Goal: Register for event/course

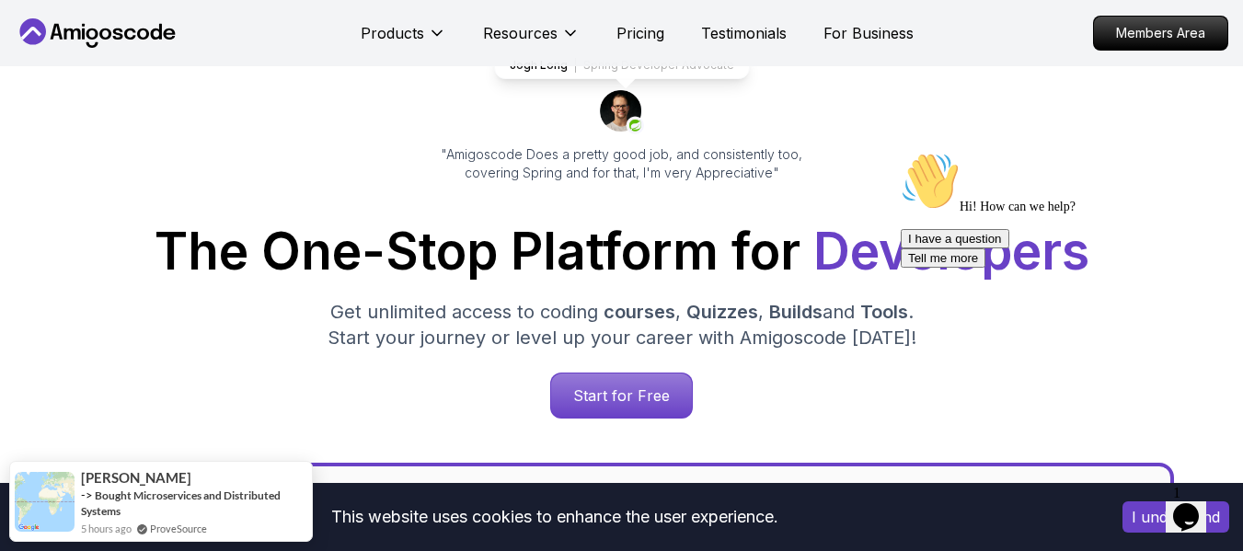
scroll to position [133, 0]
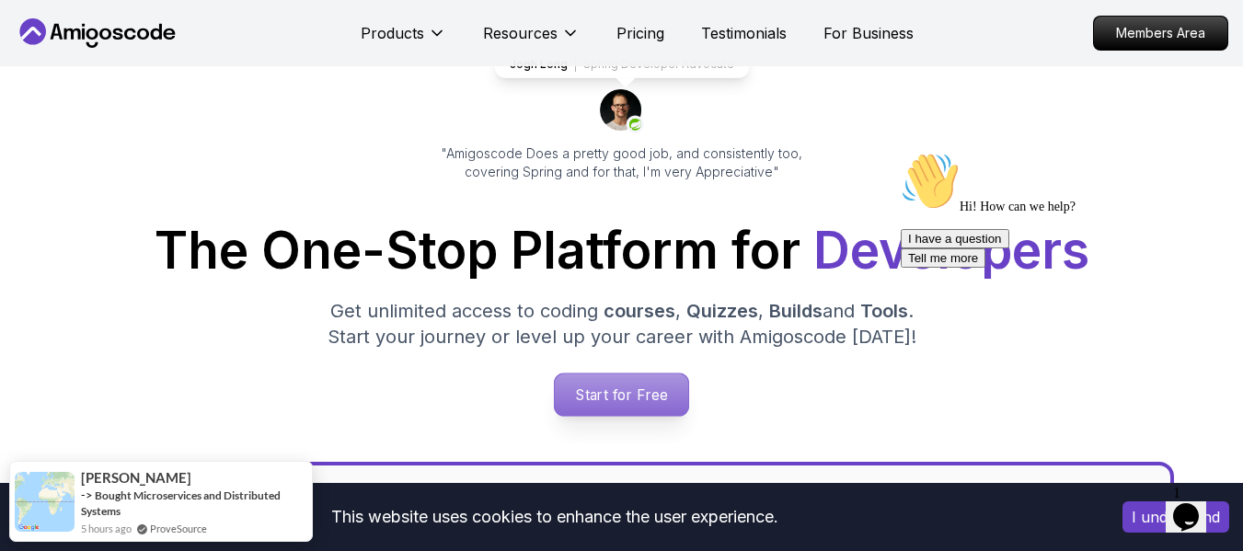
click at [639, 382] on p "Start for Free" at bounding box center [621, 394] width 133 height 42
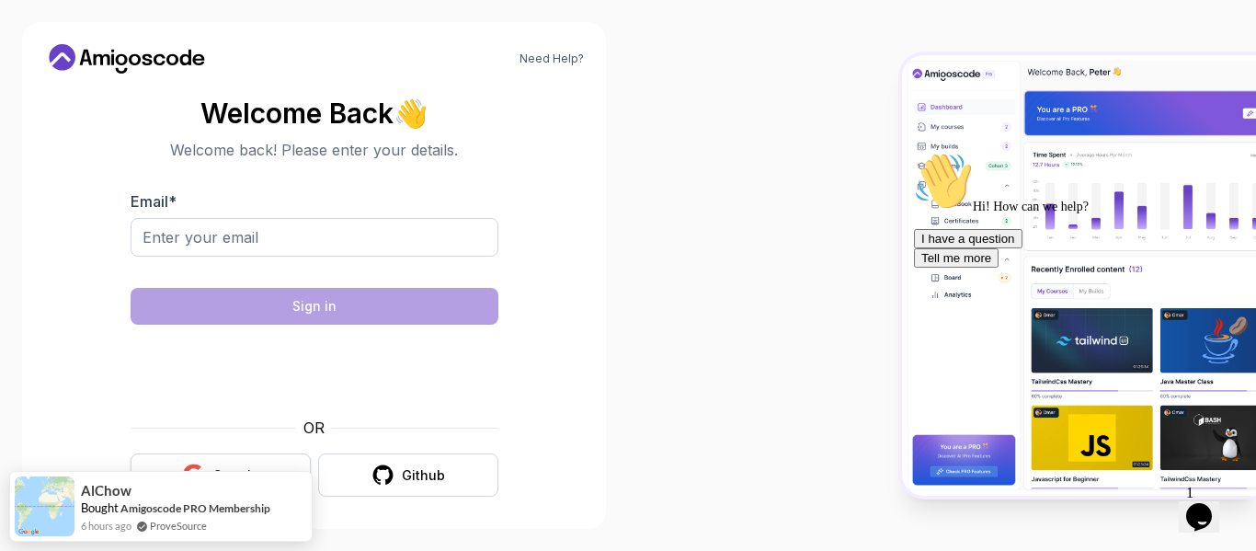
click at [220, 458] on button "Google" at bounding box center [221, 474] width 180 height 43
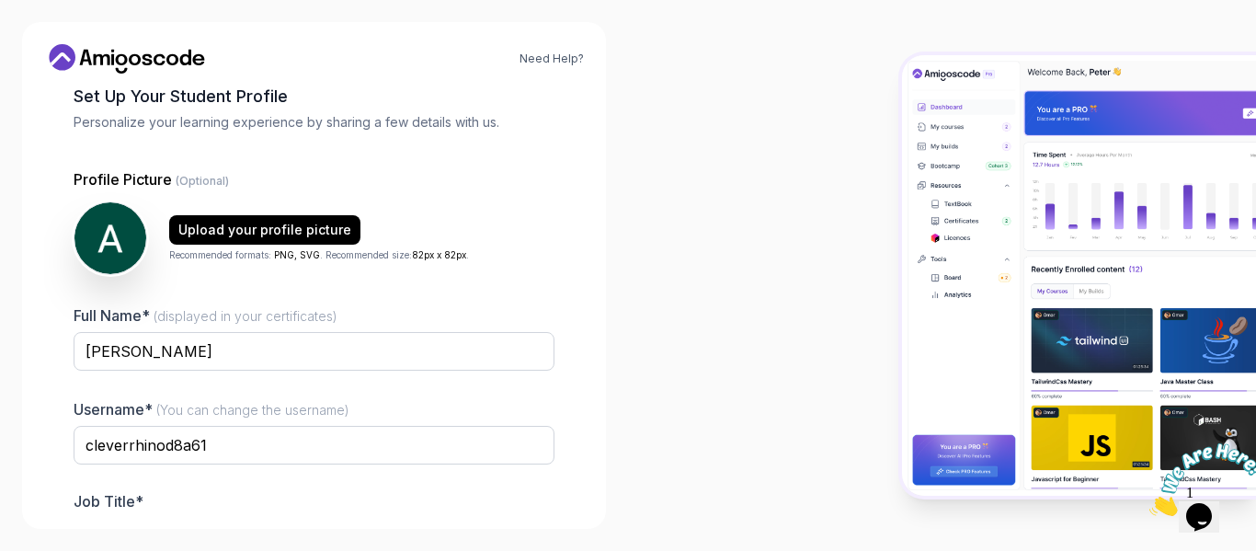
scroll to position [216, 0]
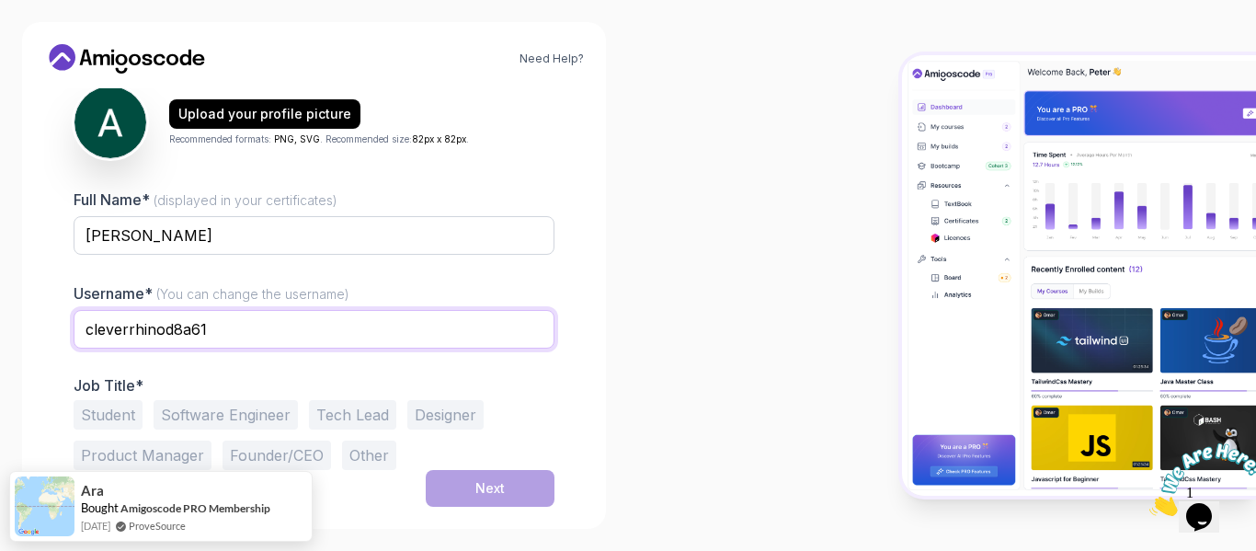
drag, startPoint x: 256, startPoint y: 328, endPoint x: 79, endPoint y: 329, distance: 176.6
click at [79, 329] on input "cleverrhinod8a61" at bounding box center [314, 329] width 481 height 39
type input "AlexandreCost"
click at [235, 325] on input "AlexandreCost" at bounding box center [314, 329] width 481 height 39
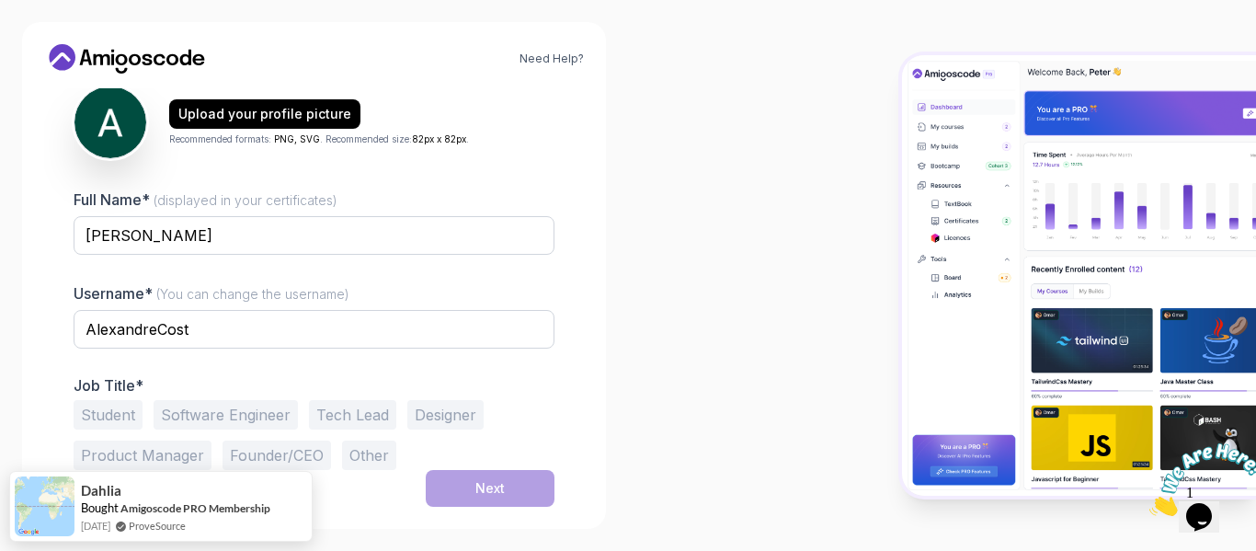
click at [331, 482] on div "Next" at bounding box center [314, 488] width 481 height 37
click at [124, 420] on button "Student" at bounding box center [108, 414] width 69 height 29
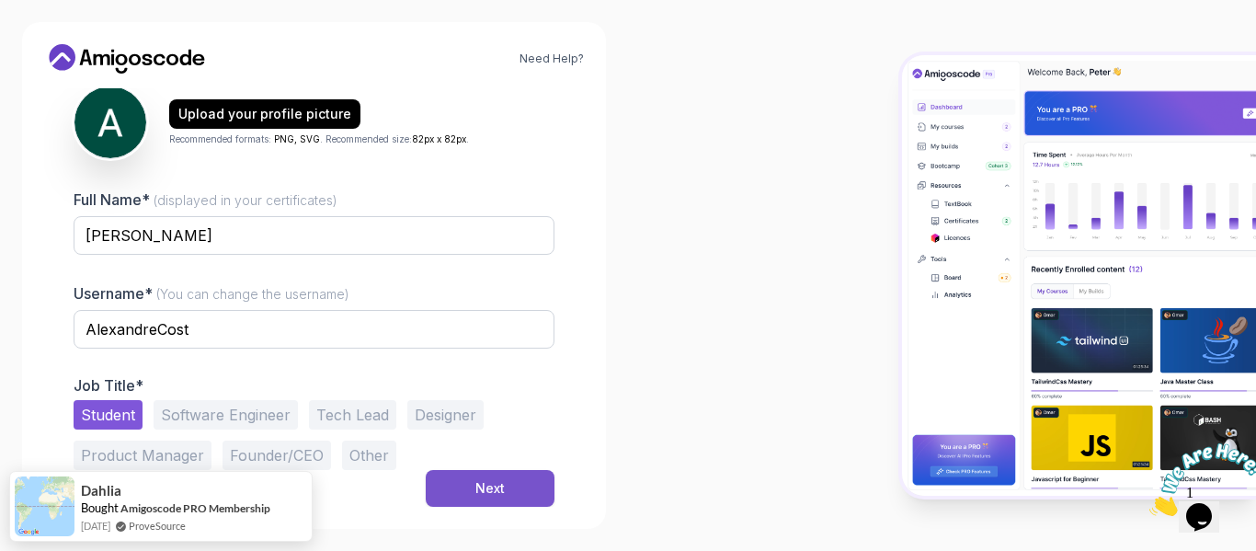
click at [514, 476] on button "Next" at bounding box center [490, 488] width 129 height 37
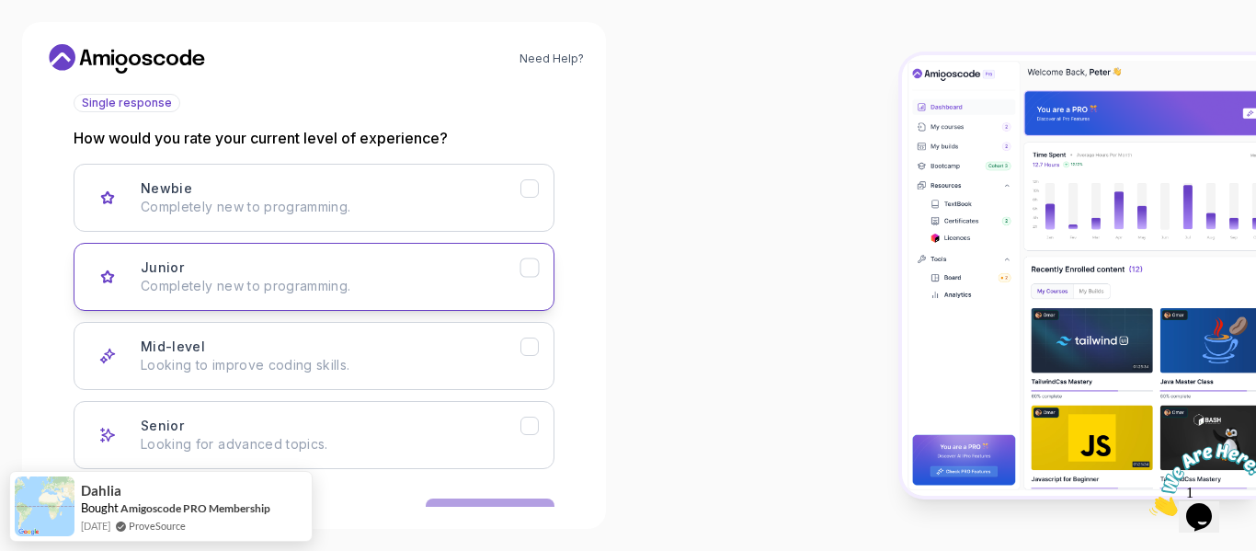
click at [507, 270] on div "Junior Completely new to programming." at bounding box center [331, 276] width 380 height 37
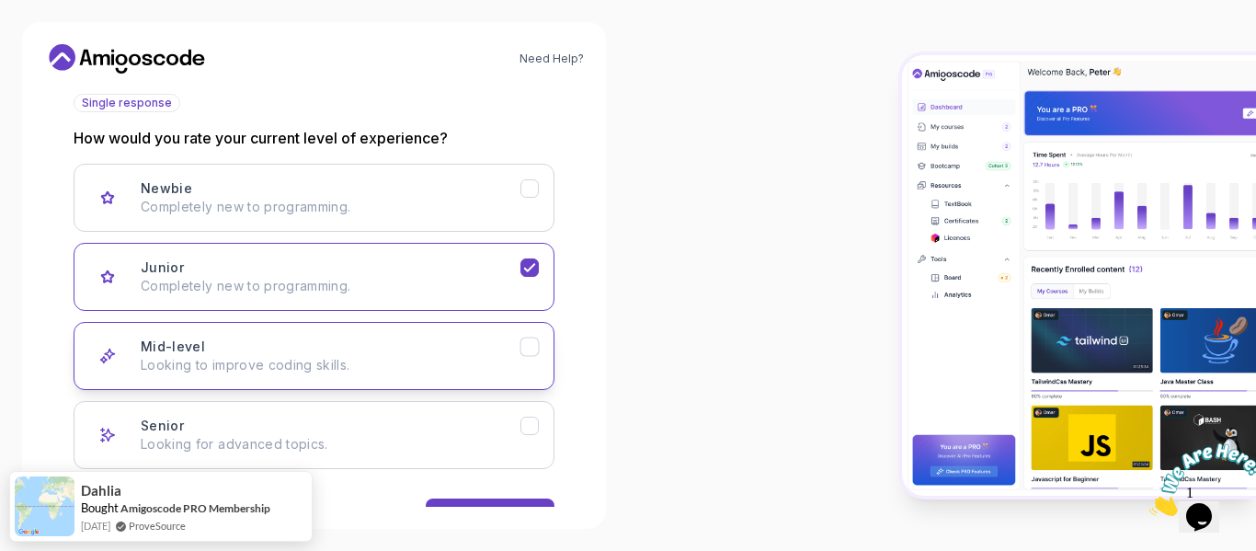
scroll to position [274, 0]
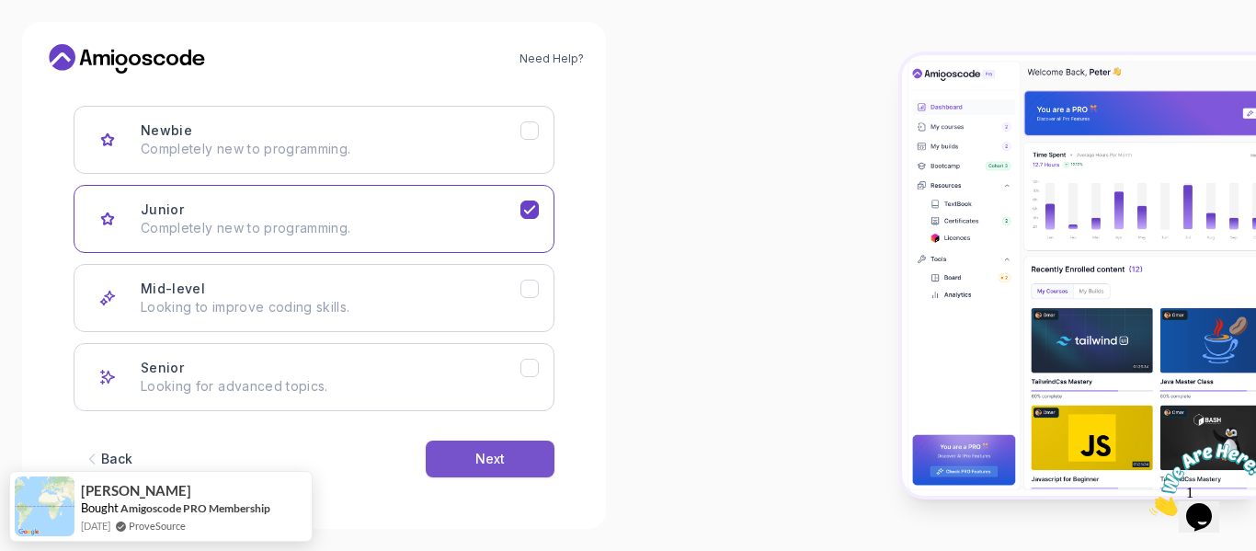
click at [535, 443] on button "Next" at bounding box center [490, 459] width 129 height 37
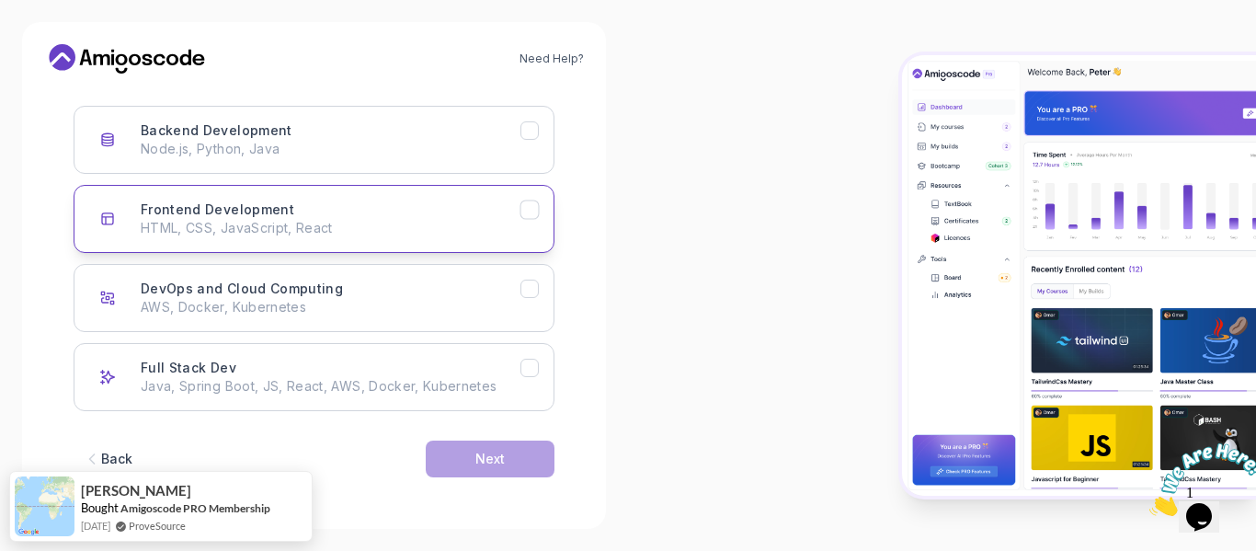
click at [529, 221] on button "Frontend Development HTML, CSS, JavaScript, React" at bounding box center [314, 219] width 481 height 68
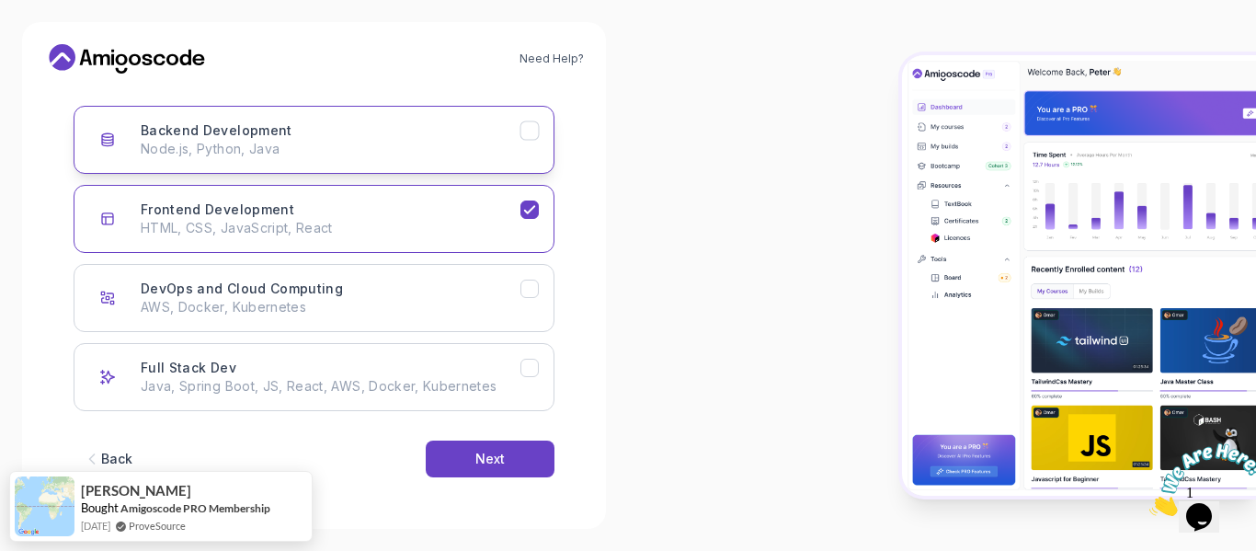
click at [533, 123] on icon "Backend Development" at bounding box center [530, 130] width 17 height 17
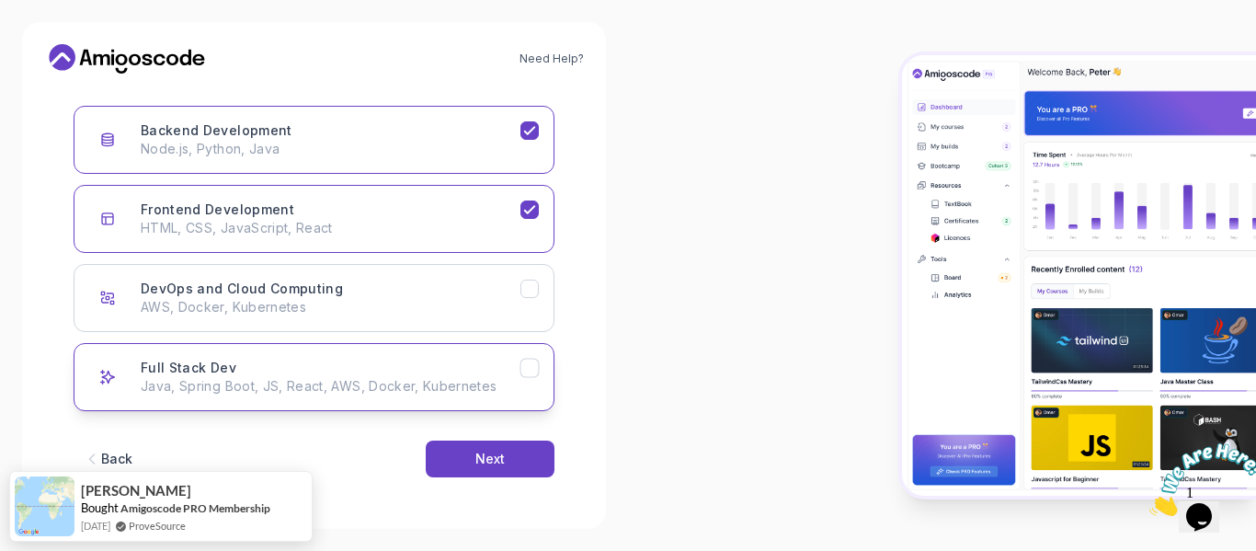
click at [528, 354] on button "Full Stack Dev Java, Spring Boot, JS, React, AWS, Docker, Kubernetes" at bounding box center [314, 377] width 481 height 68
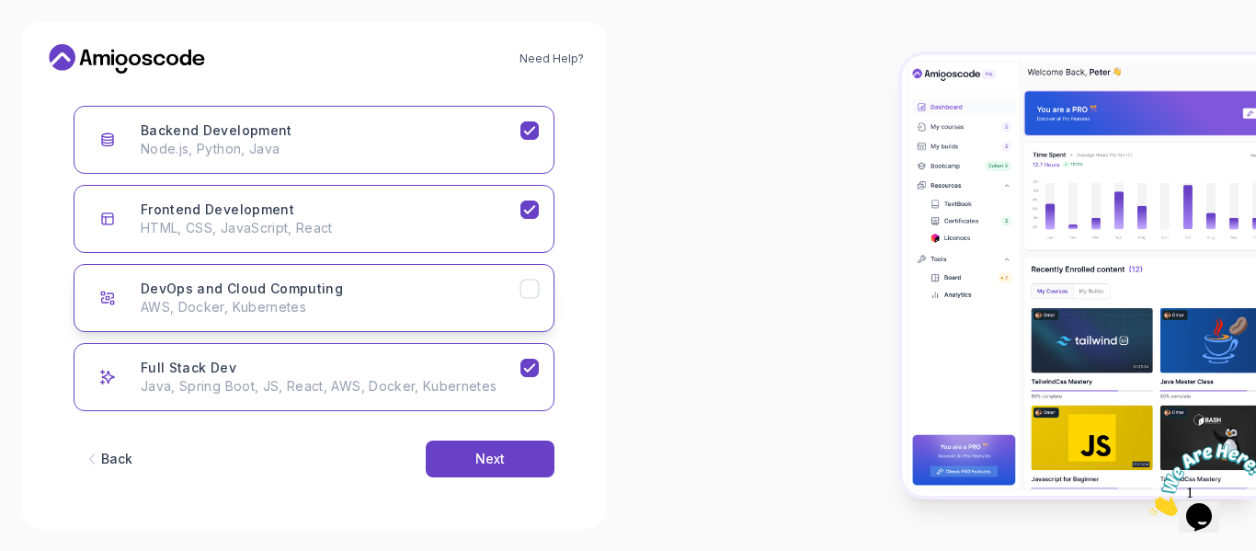
click at [524, 295] on icon "DevOps and Cloud Computing" at bounding box center [530, 289] width 17 height 17
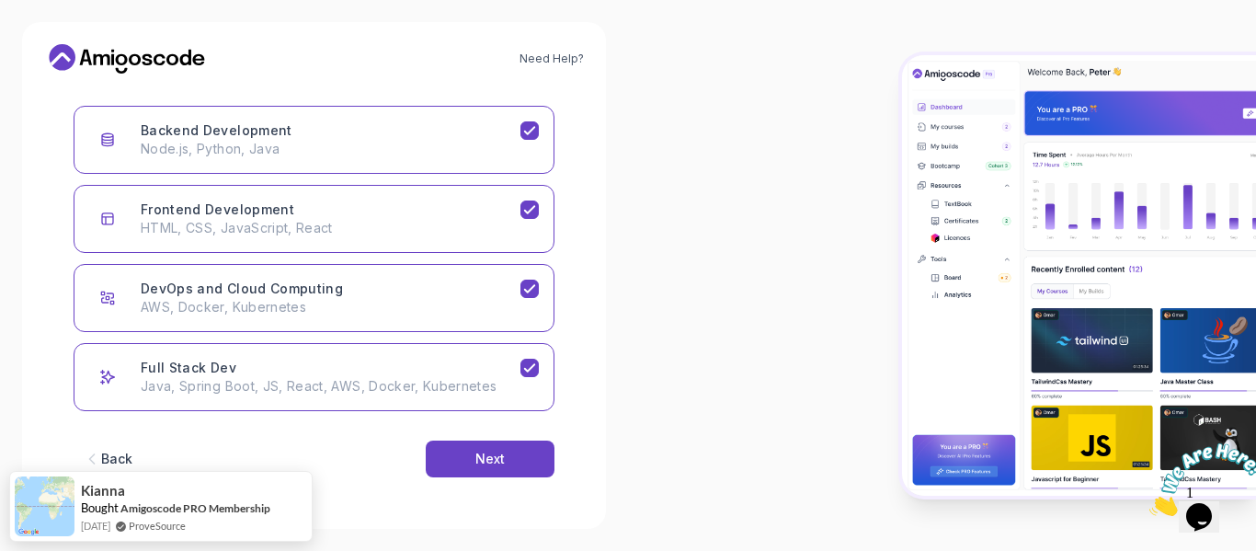
click at [526, 431] on div "Back Next" at bounding box center [314, 459] width 481 height 96
click at [529, 453] on button "Next" at bounding box center [490, 459] width 129 height 37
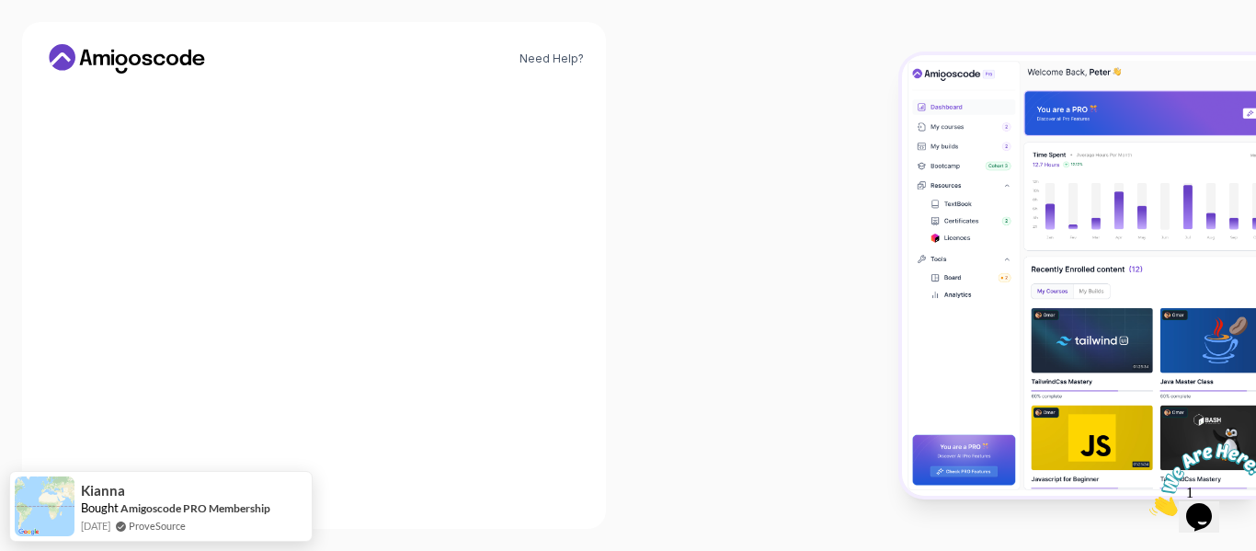
scroll to position [252, 0]
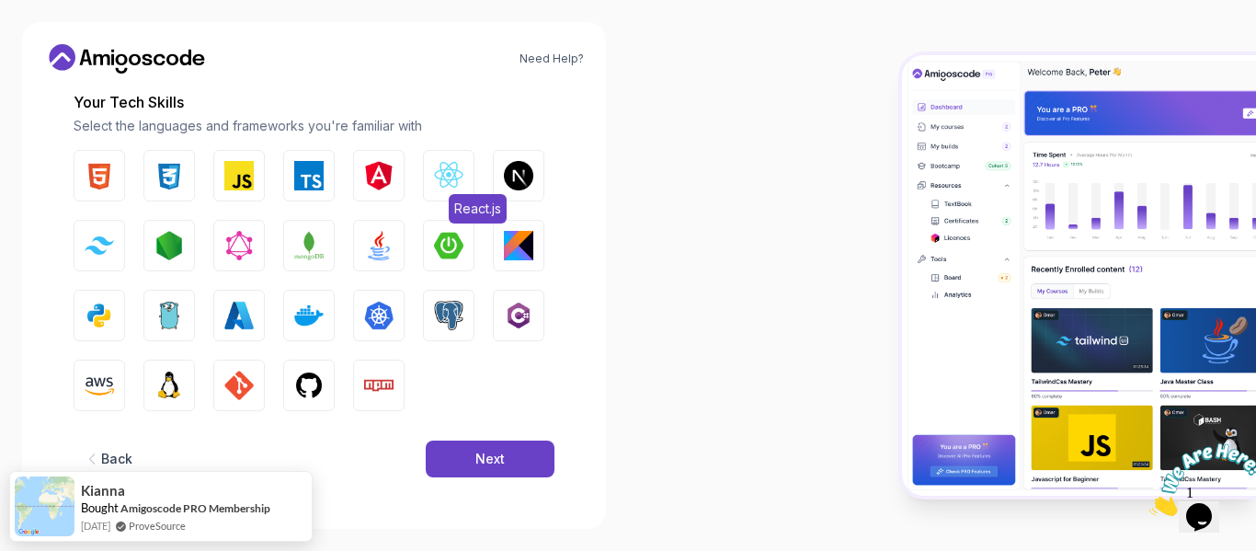
click at [457, 173] on img "button" at bounding box center [448, 175] width 29 height 29
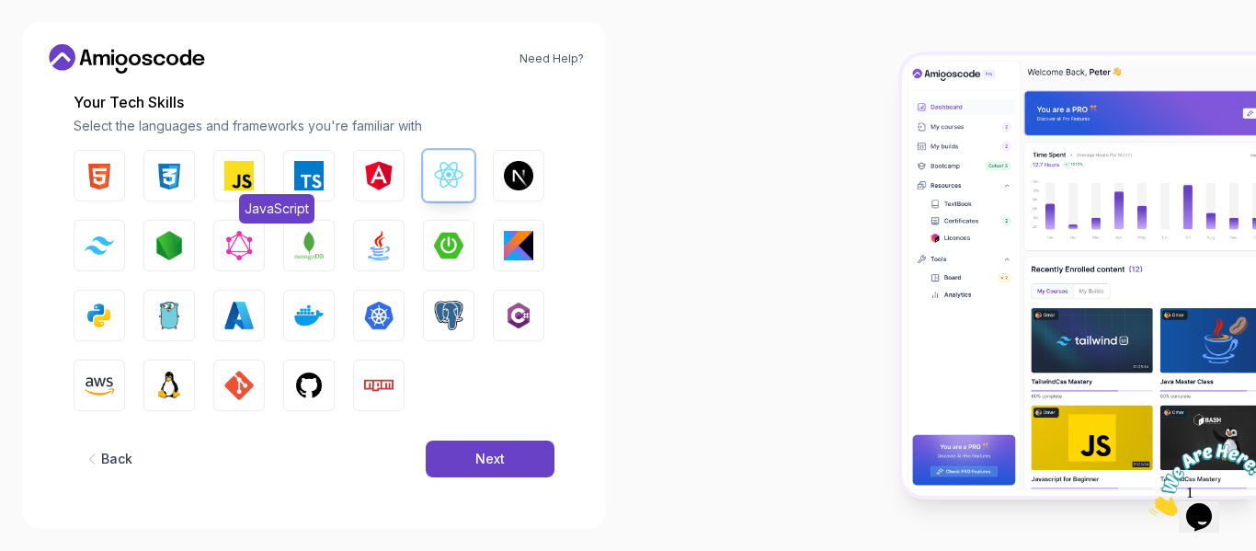
click at [238, 188] on img "button" at bounding box center [238, 175] width 29 height 29
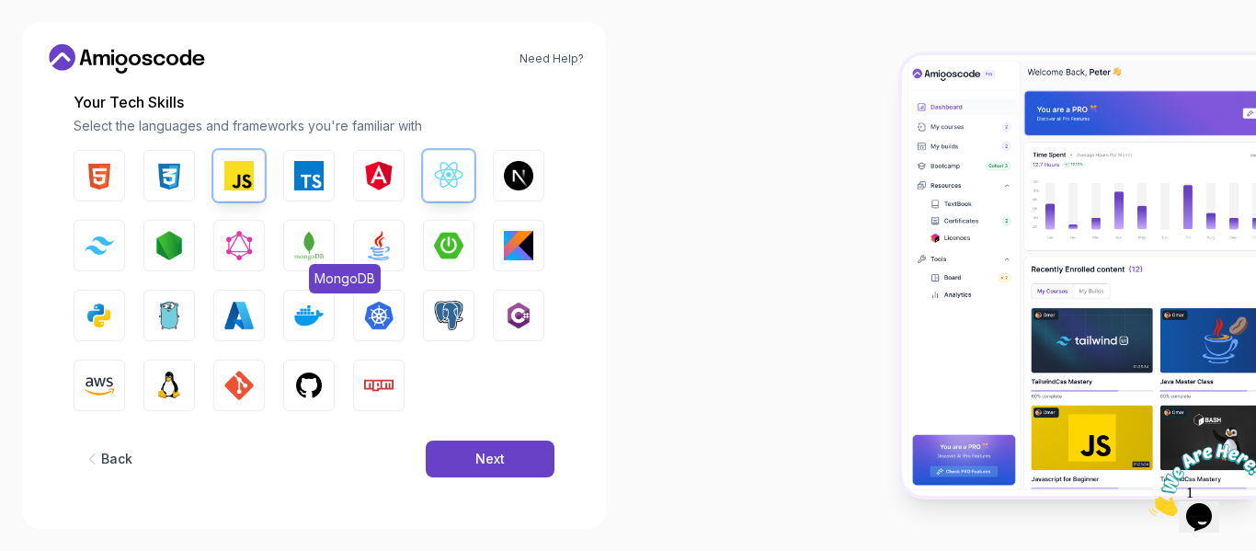
click at [304, 248] on img "button" at bounding box center [308, 245] width 29 height 29
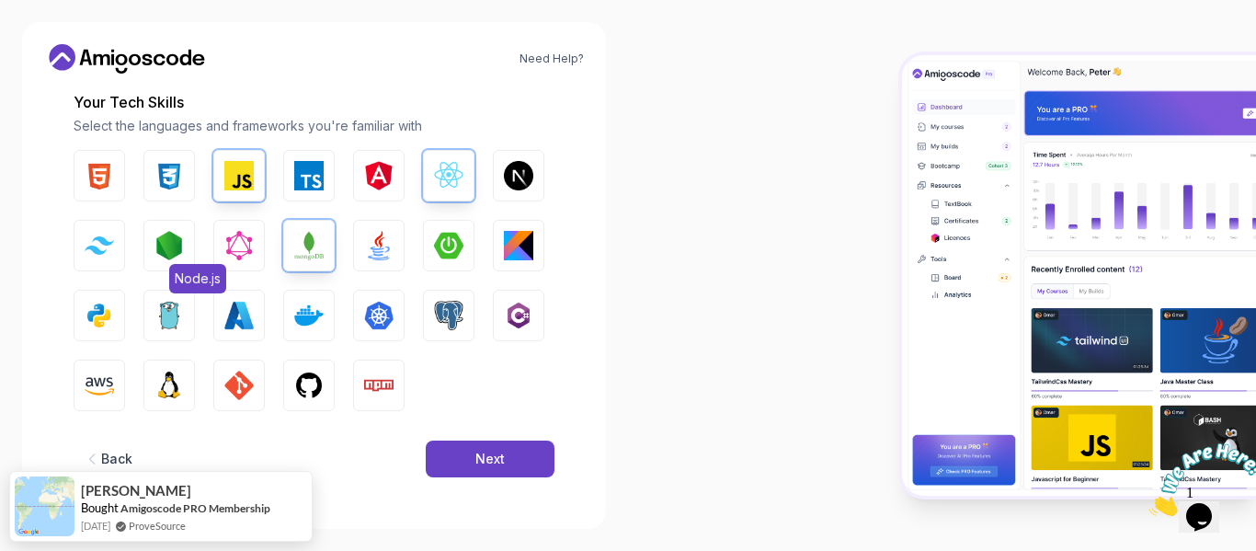
click at [183, 244] on img "button" at bounding box center [169, 245] width 29 height 29
click at [121, 311] on button "Python" at bounding box center [100, 316] width 52 height 52
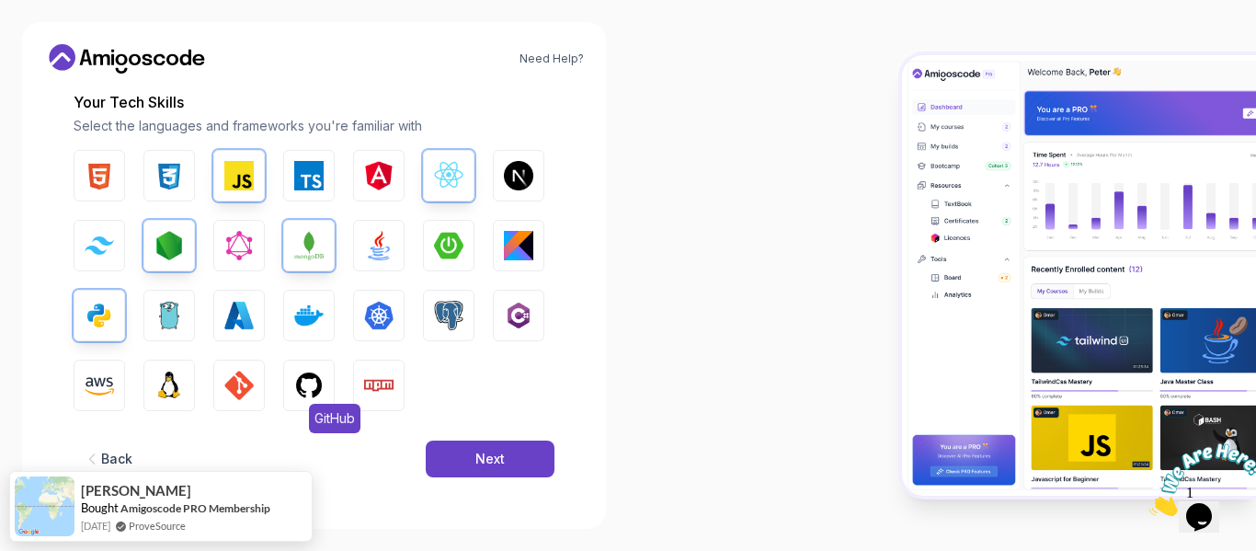
click at [321, 390] on img "button" at bounding box center [308, 385] width 29 height 29
click at [221, 381] on button "GIT" at bounding box center [239, 386] width 52 height 52
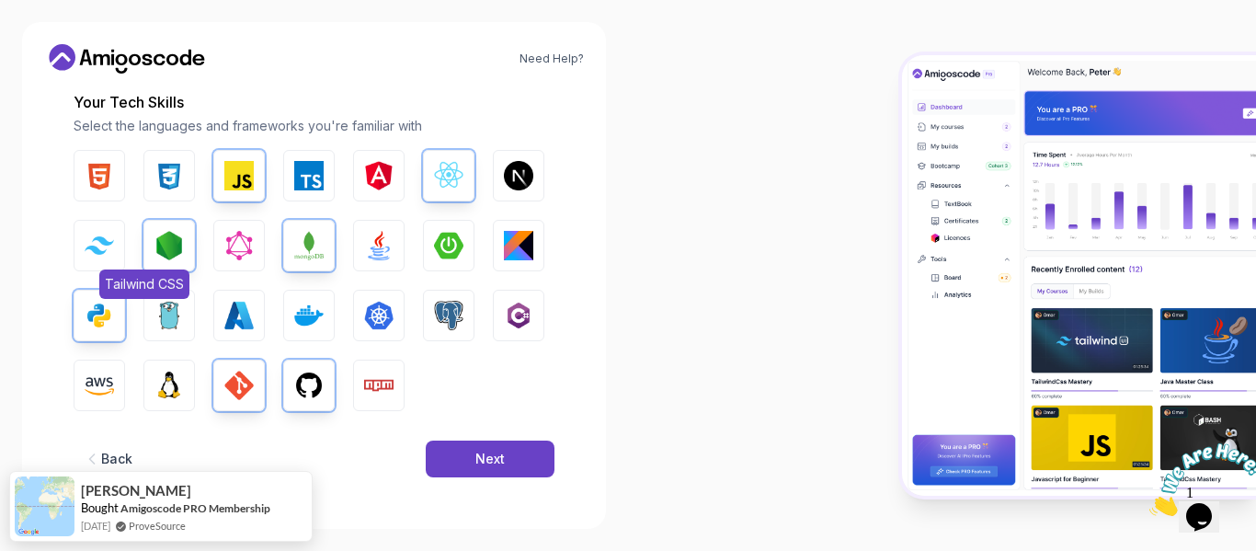
click at [91, 245] on img "button" at bounding box center [99, 244] width 29 height 17
click at [98, 368] on button "AWS" at bounding box center [100, 386] width 52 height 52
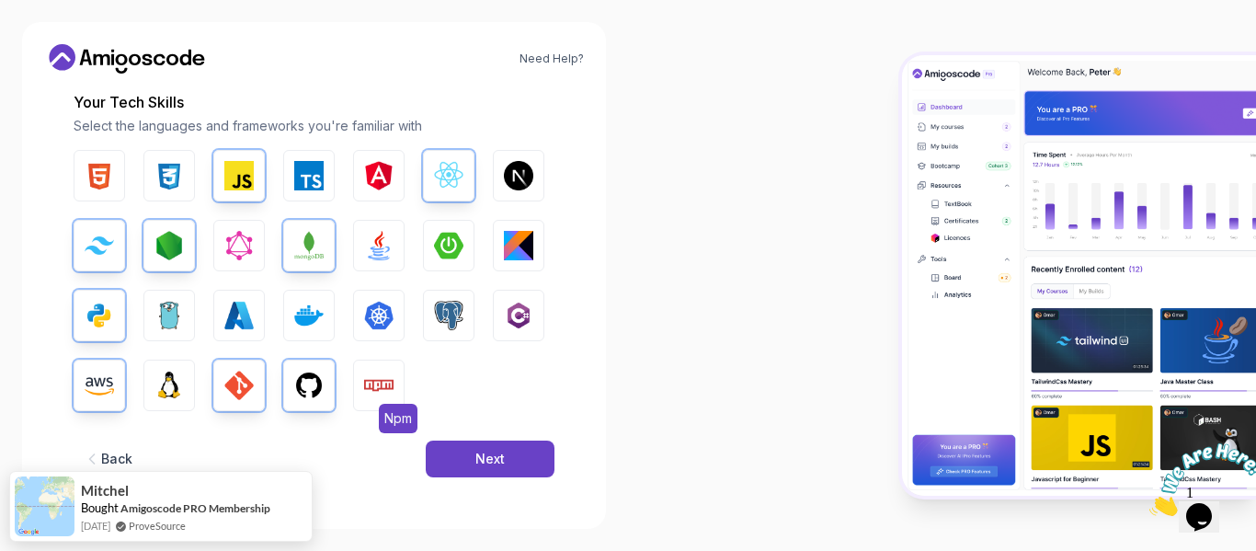
click at [386, 387] on img "button" at bounding box center [378, 385] width 29 height 29
click at [501, 188] on button "Next.js" at bounding box center [519, 176] width 52 height 52
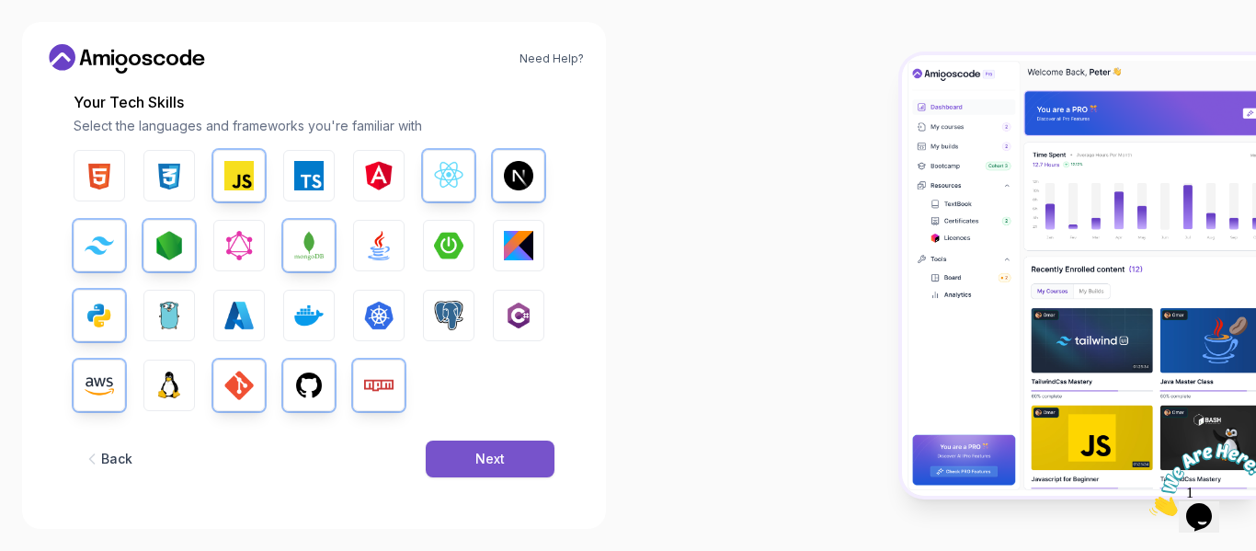
click at [523, 462] on button "Next" at bounding box center [490, 459] width 129 height 37
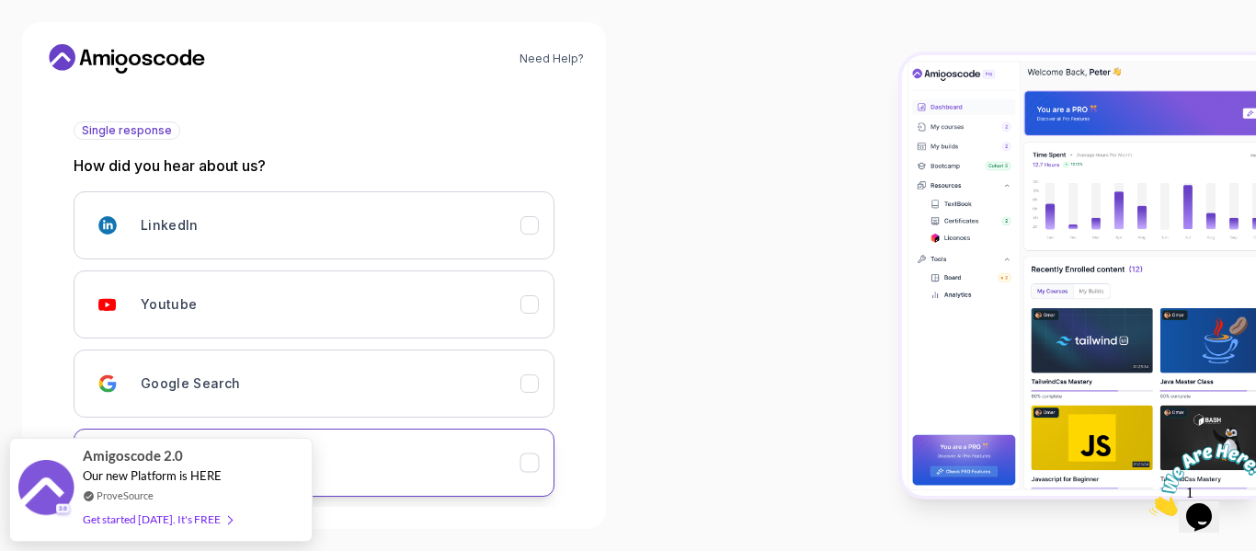
scroll to position [182, 0]
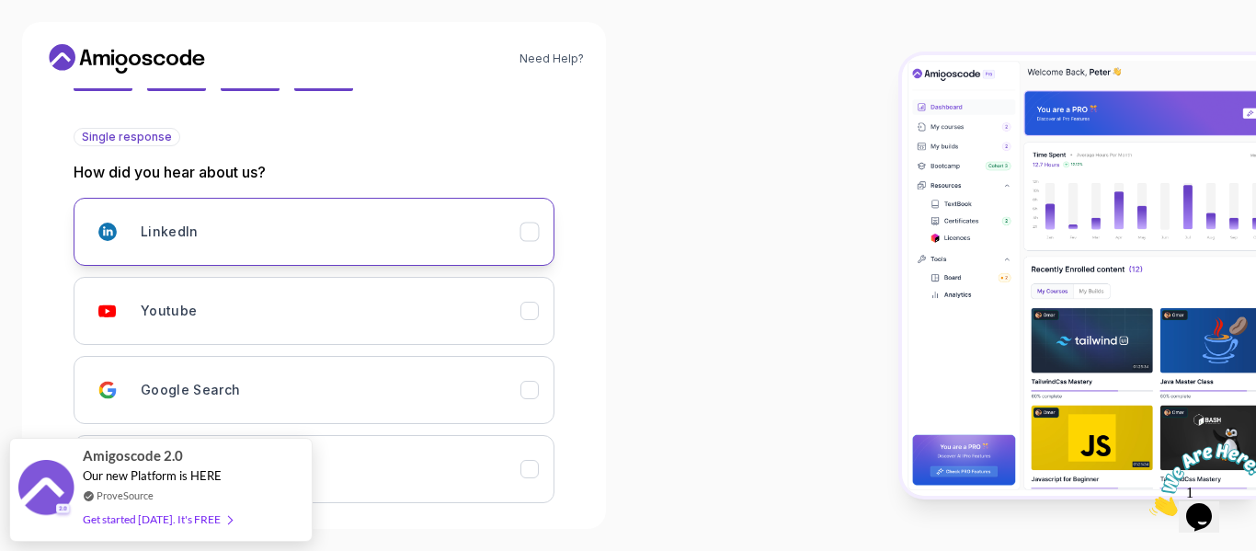
click at [466, 249] on div "LinkedIn" at bounding box center [331, 231] width 380 height 37
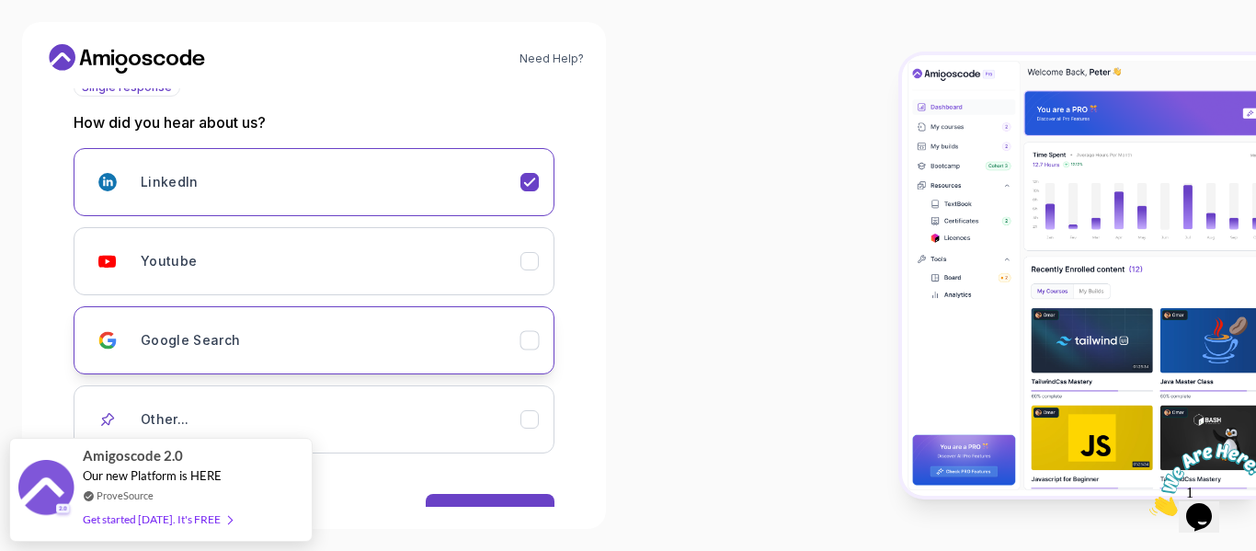
scroll to position [285, 0]
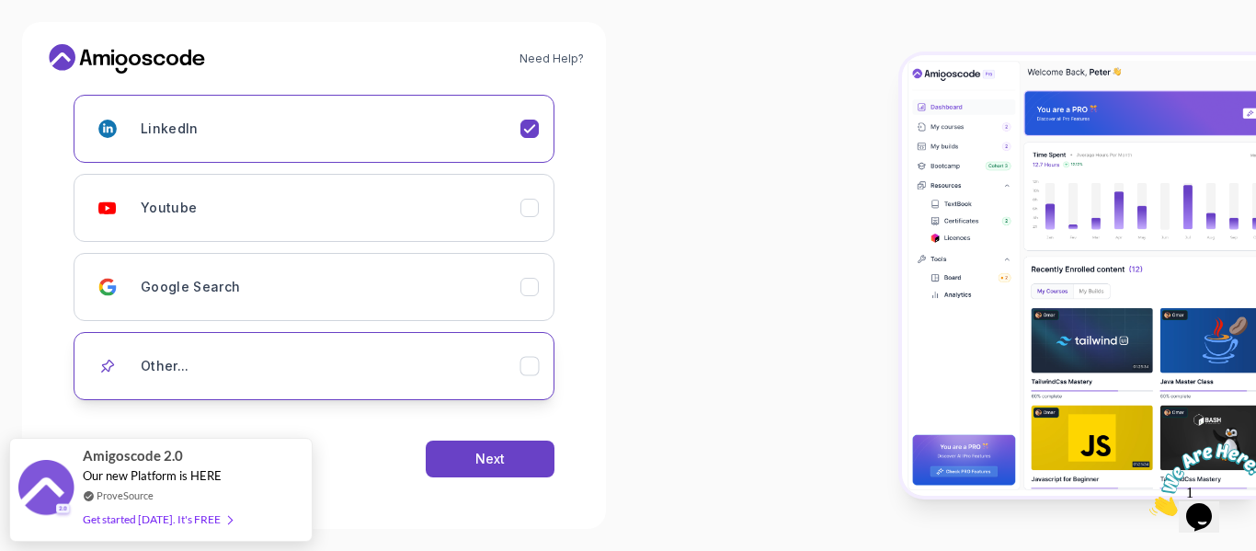
click at [443, 359] on div "Other..." at bounding box center [331, 366] width 380 height 37
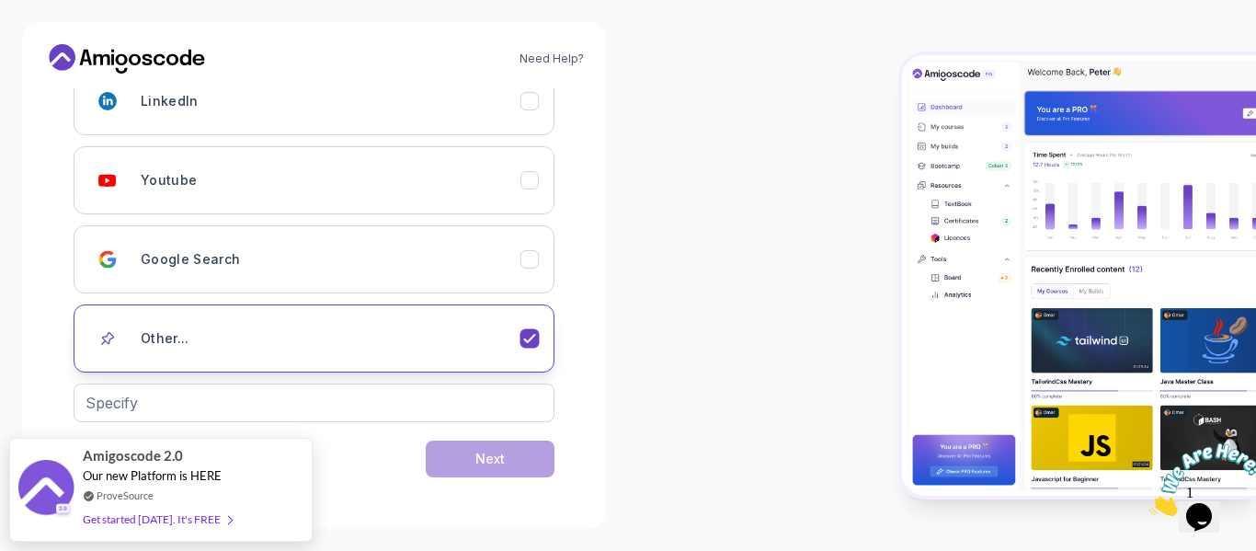
scroll to position [313, 0]
click at [379, 400] on input "text" at bounding box center [314, 403] width 481 height 39
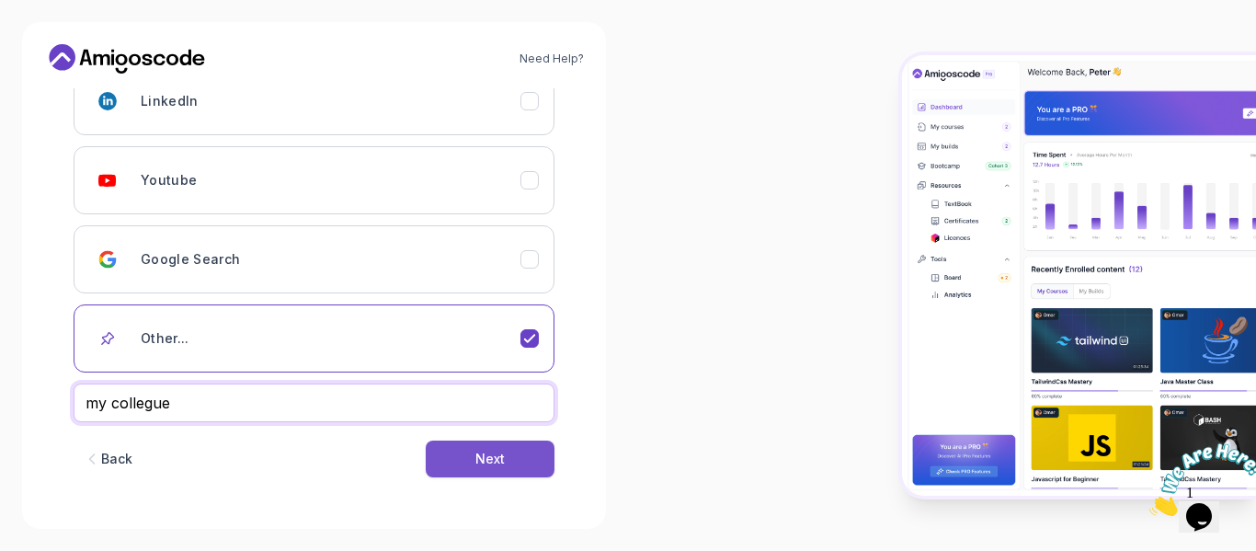
type input "my collegue"
click at [463, 454] on button "Next" at bounding box center [490, 459] width 129 height 37
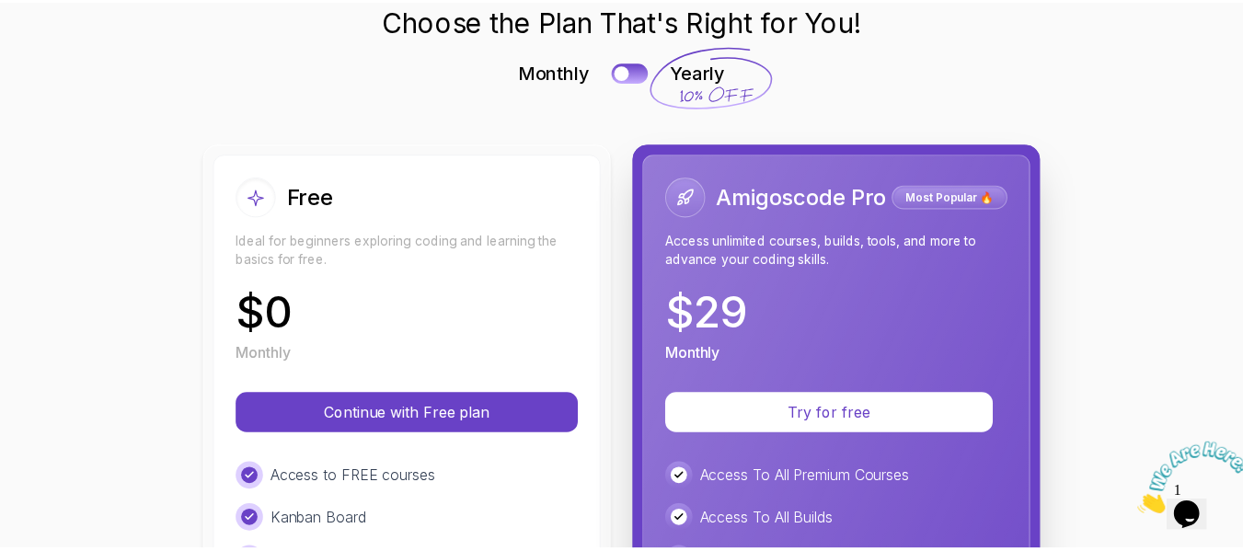
scroll to position [80, 0]
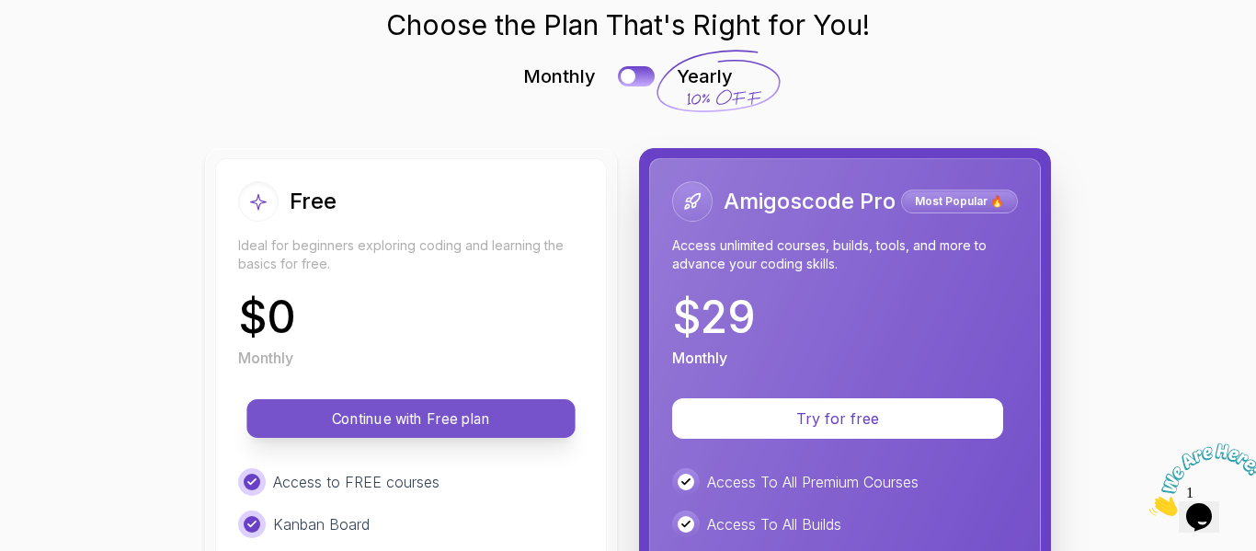
click at [433, 406] on button "Continue with Free plan" at bounding box center [411, 418] width 328 height 39
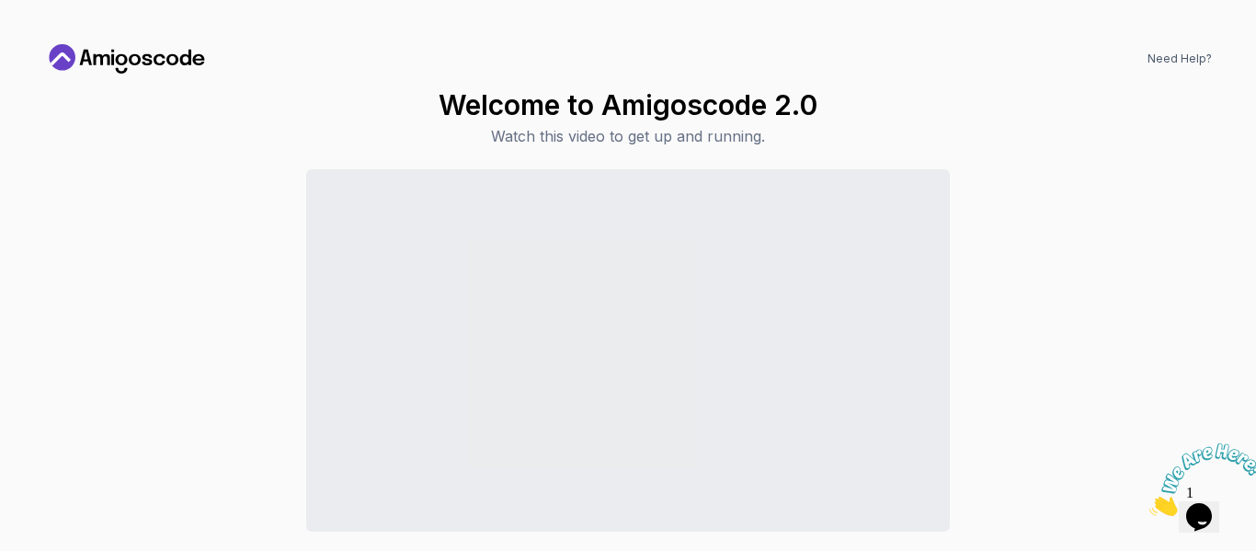
click at [1150, 503] on icon "Close" at bounding box center [1150, 511] width 0 height 16
click at [178, 60] on icon at bounding box center [172, 59] width 12 height 11
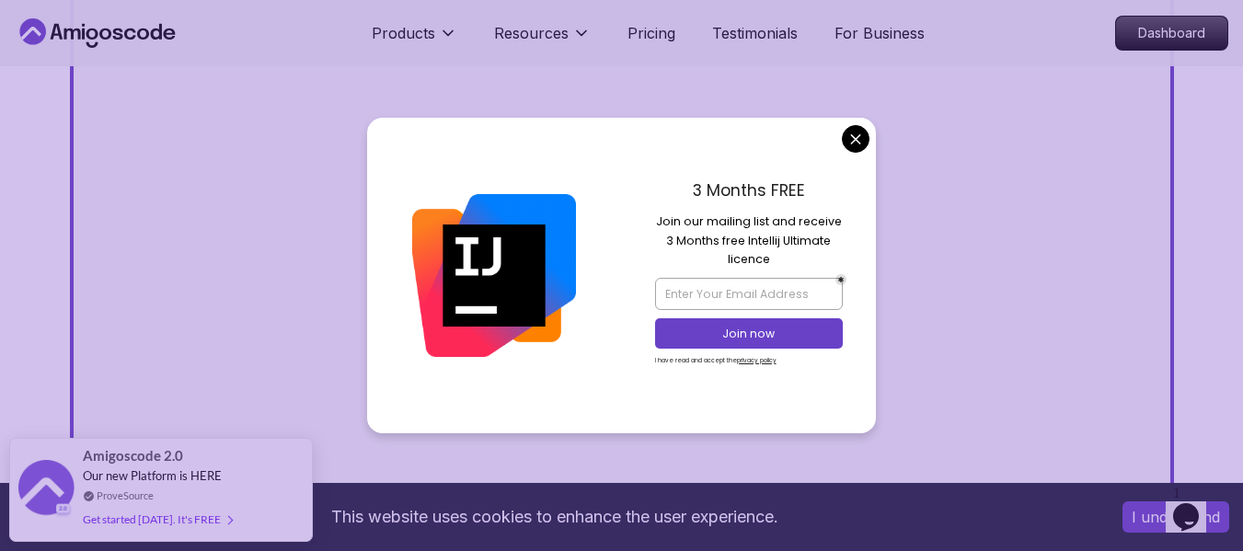
scroll to position [742, 0]
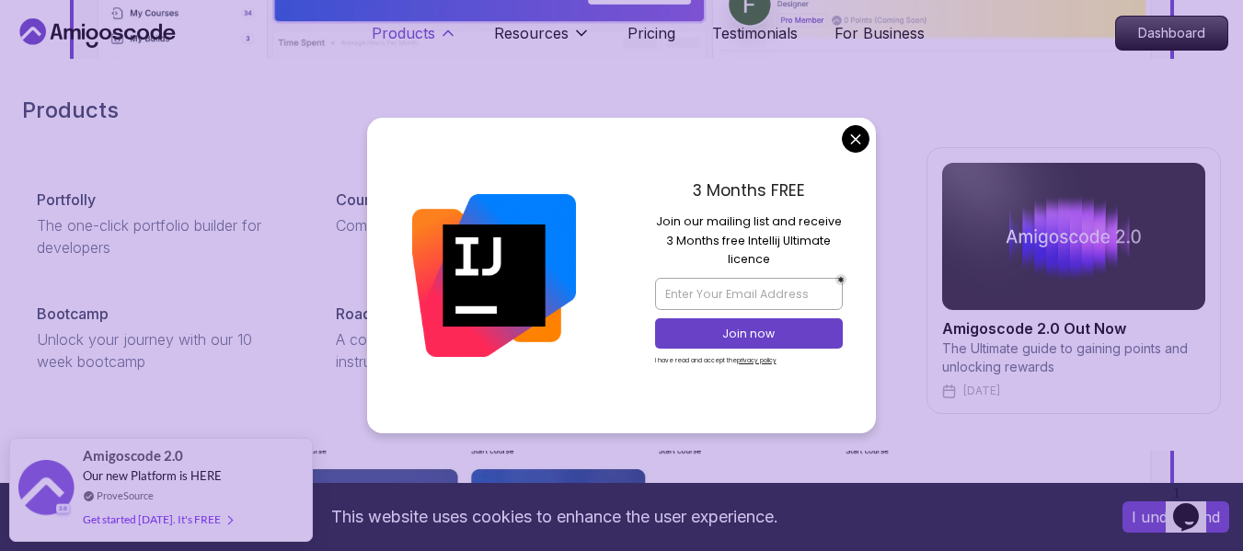
click at [384, 44] on button "Products" at bounding box center [415, 40] width 86 height 37
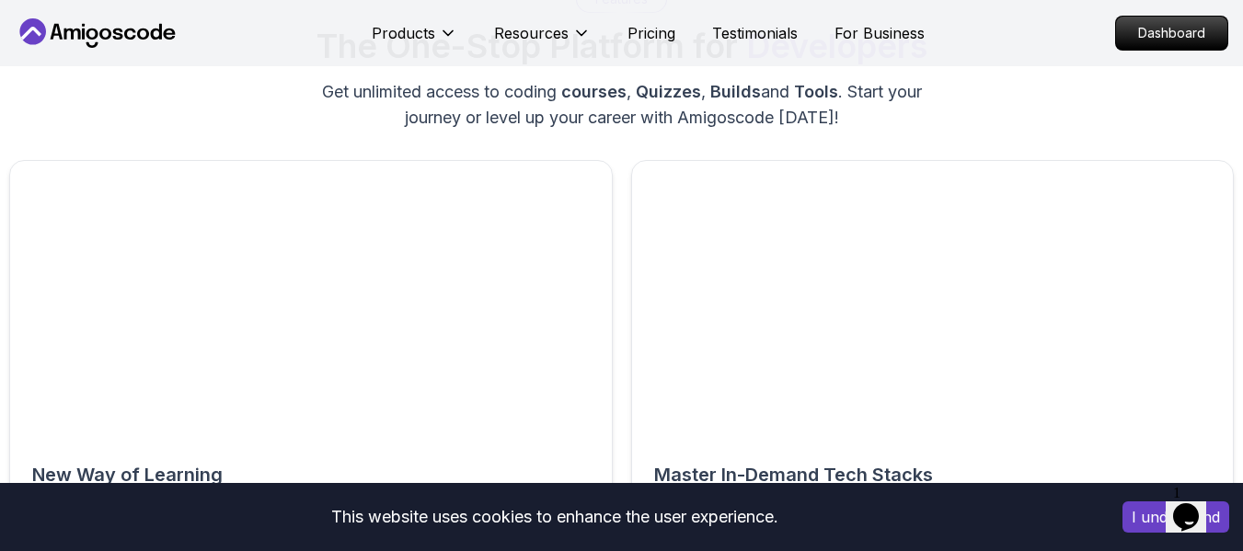
scroll to position [2968, 0]
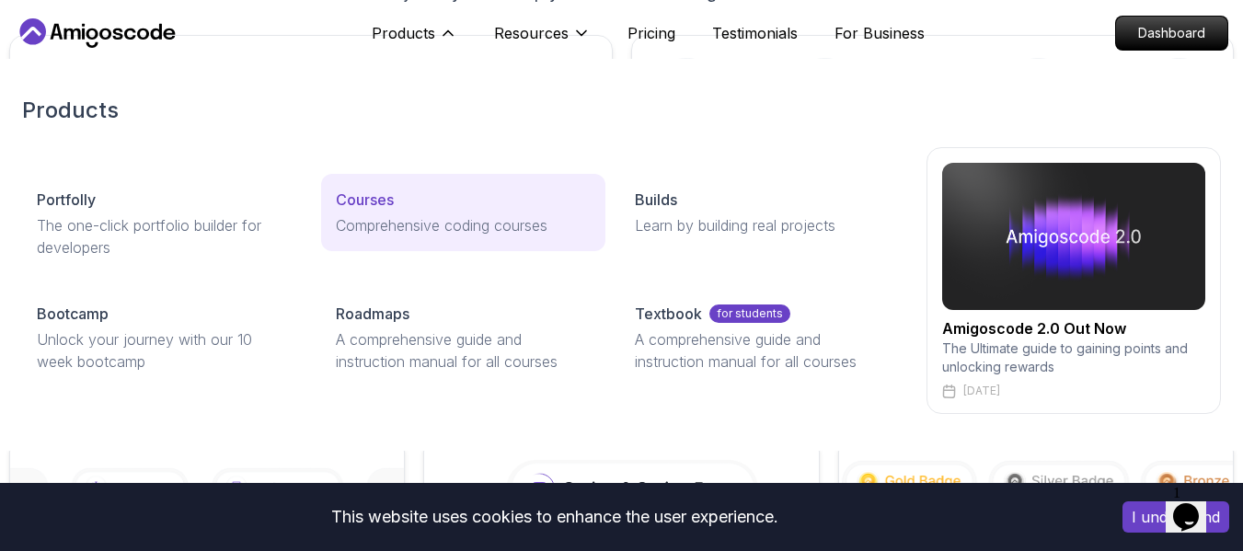
click at [399, 196] on div "Courses" at bounding box center [463, 200] width 255 height 22
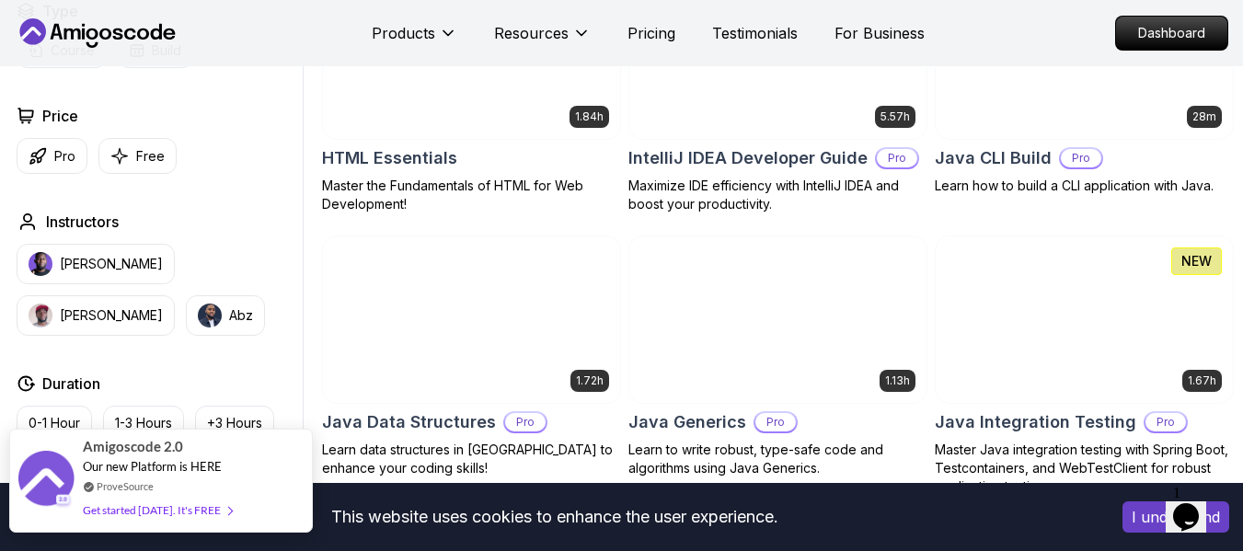
scroll to position [2310, 0]
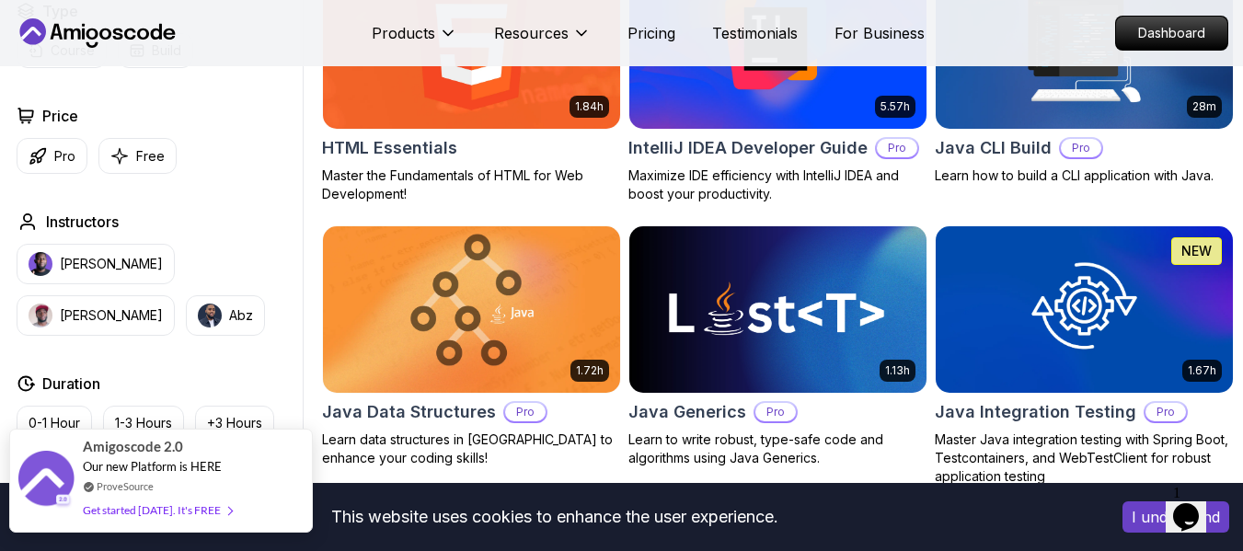
click at [207, 517] on div "Get started today. It's FREE" at bounding box center [157, 509] width 149 height 21
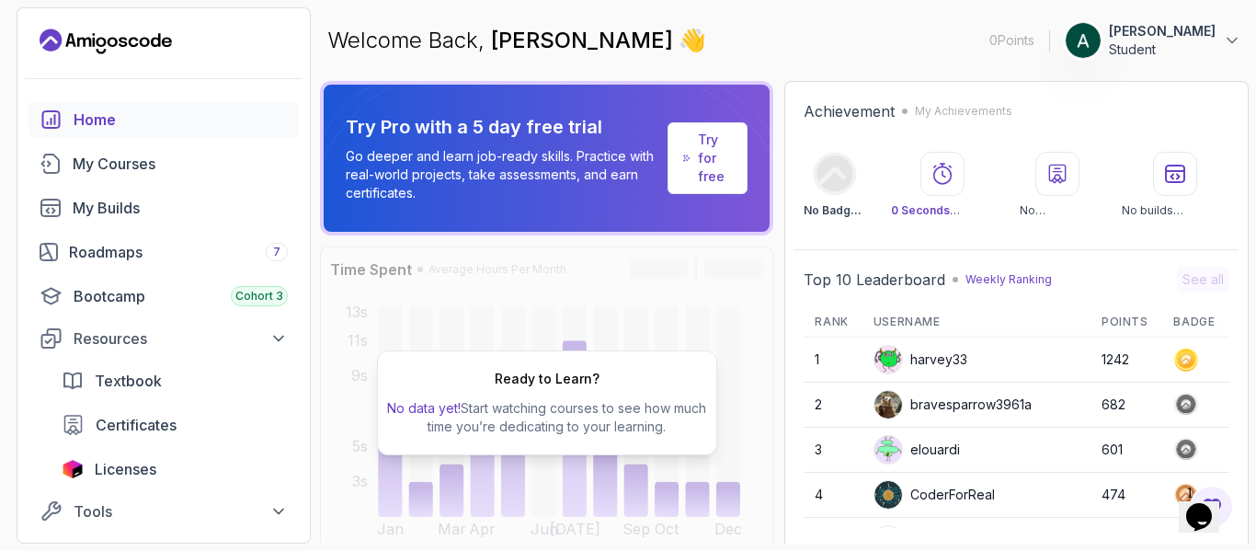
scroll to position [1, 0]
click at [144, 158] on div "My Courses" at bounding box center [180, 163] width 215 height 22
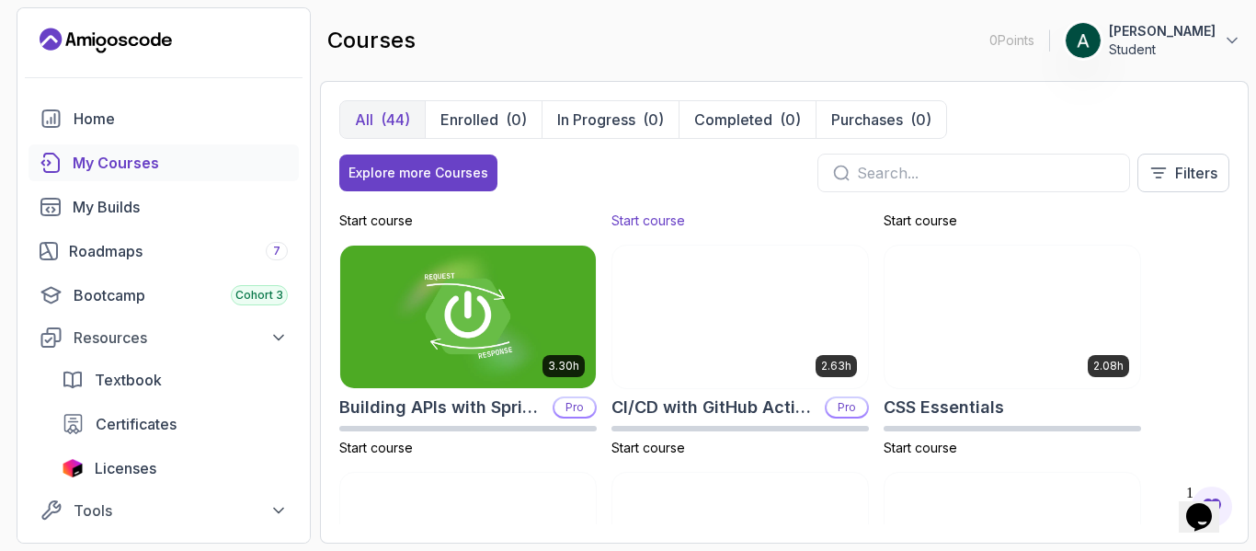
scroll to position [206, 0]
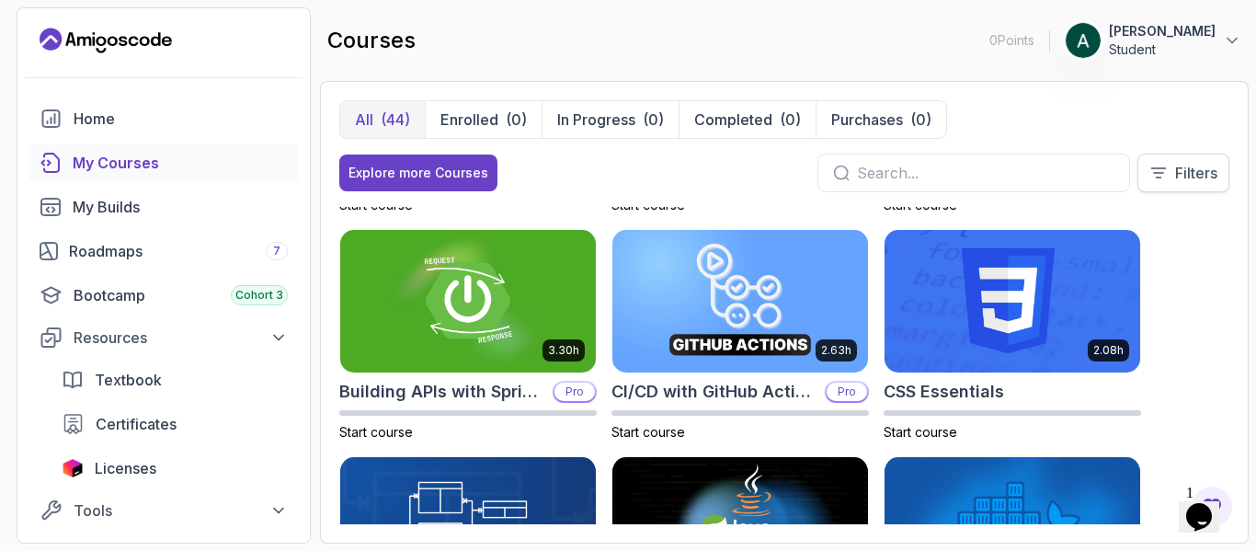
click at [1171, 184] on button "Filters" at bounding box center [1184, 173] width 92 height 39
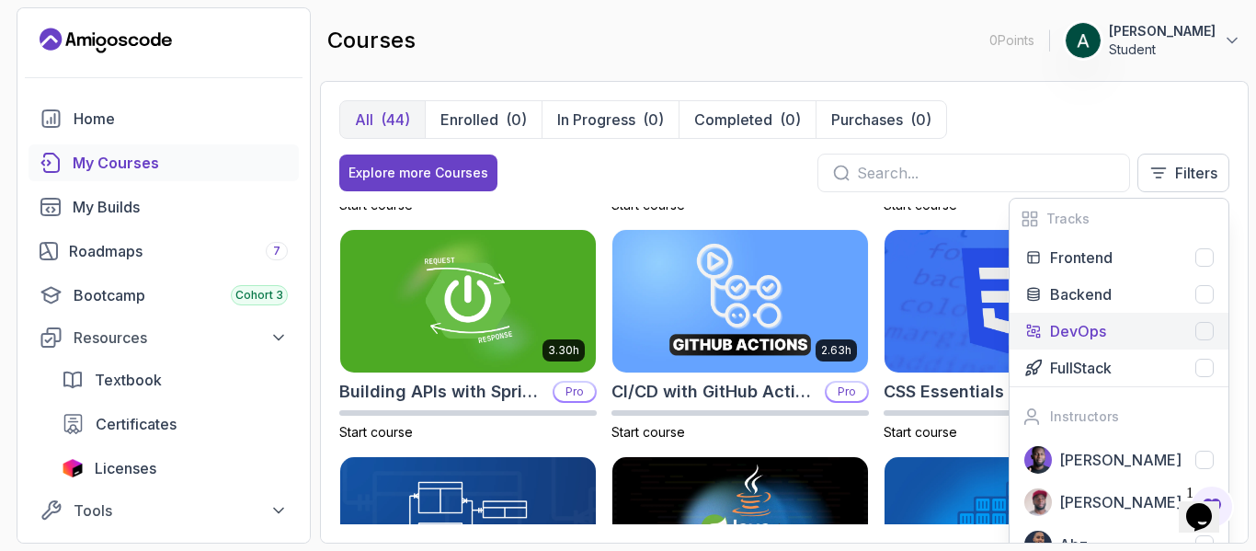
scroll to position [35, 0]
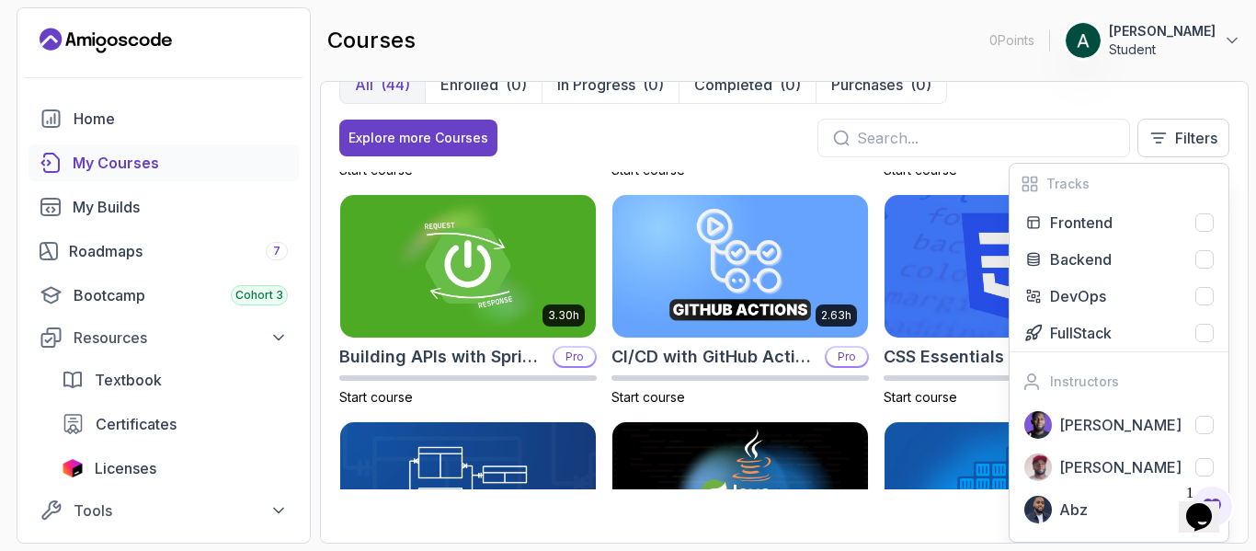
click at [574, 157] on div "All (44) Enrolled (0) In Progress (0) Completed (0) Purchases (0) Explore more …" at bounding box center [784, 118] width 890 height 107
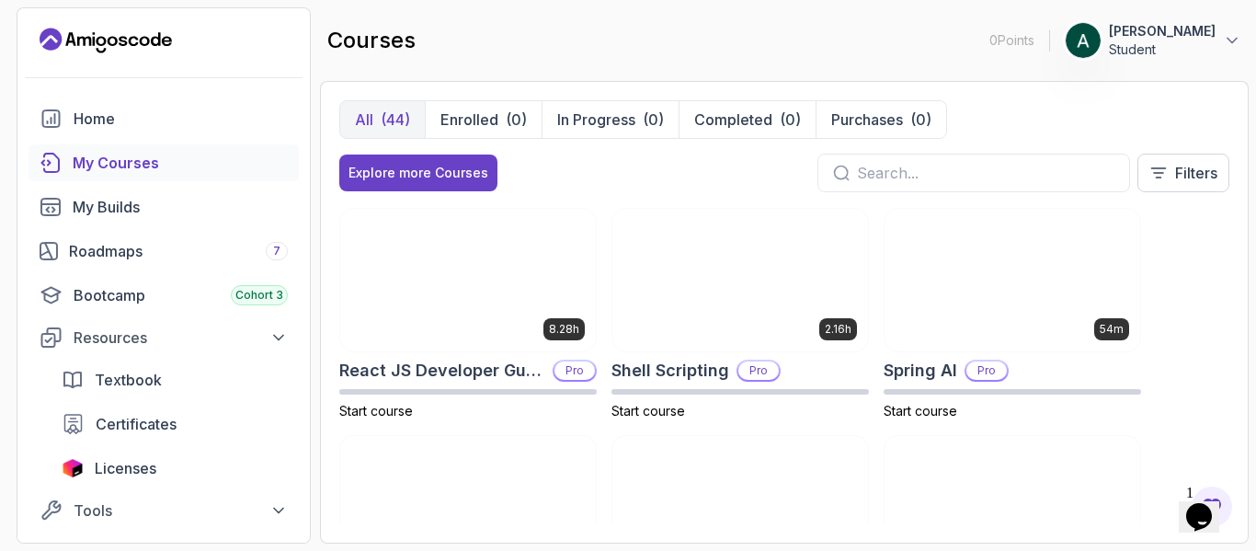
scroll to position [2503, 0]
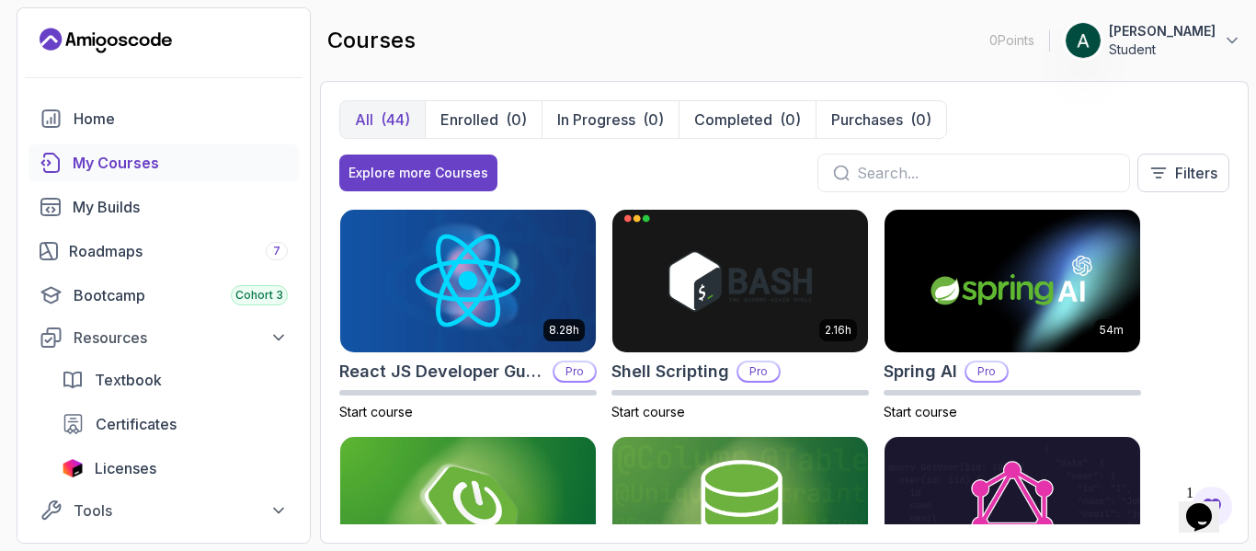
click at [504, 286] on img at bounding box center [468, 281] width 256 height 143
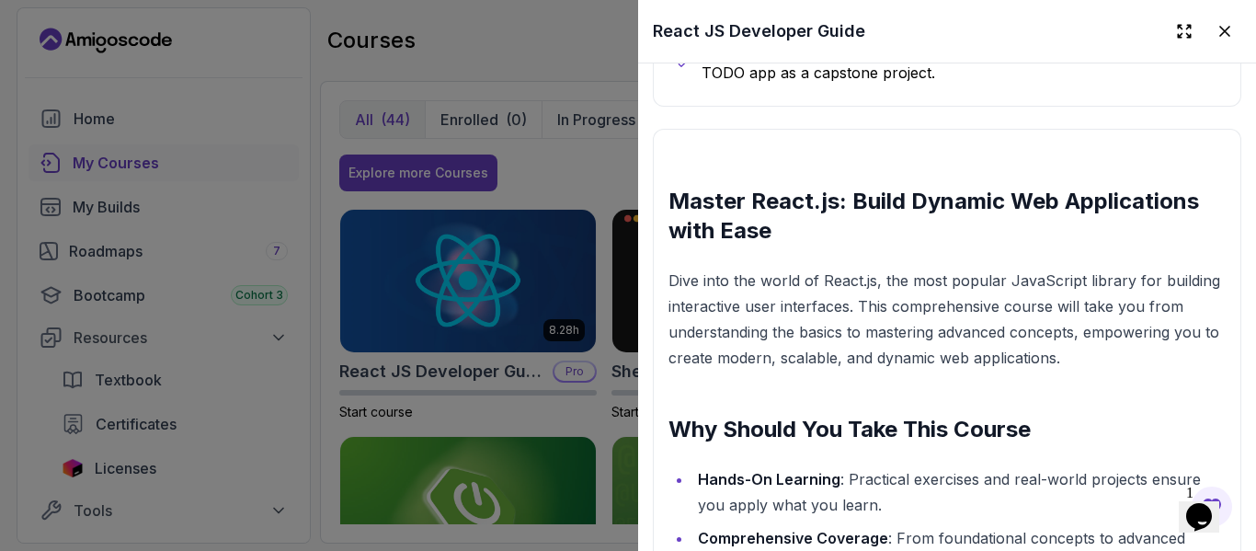
scroll to position [1964, 0]
click at [283, 157] on div at bounding box center [628, 275] width 1256 height 551
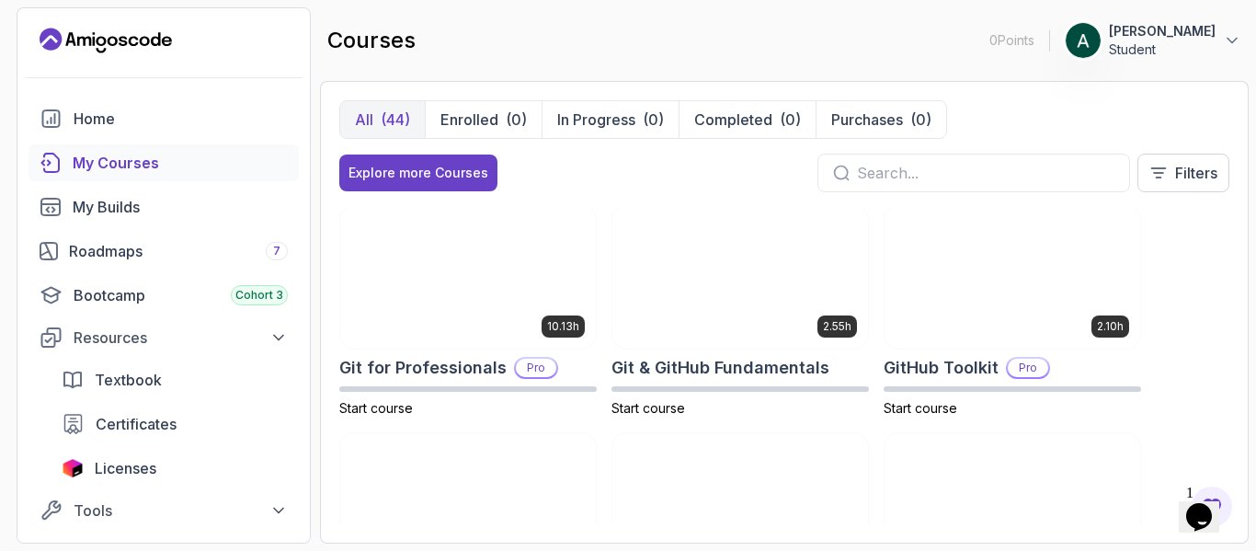
scroll to position [683, 0]
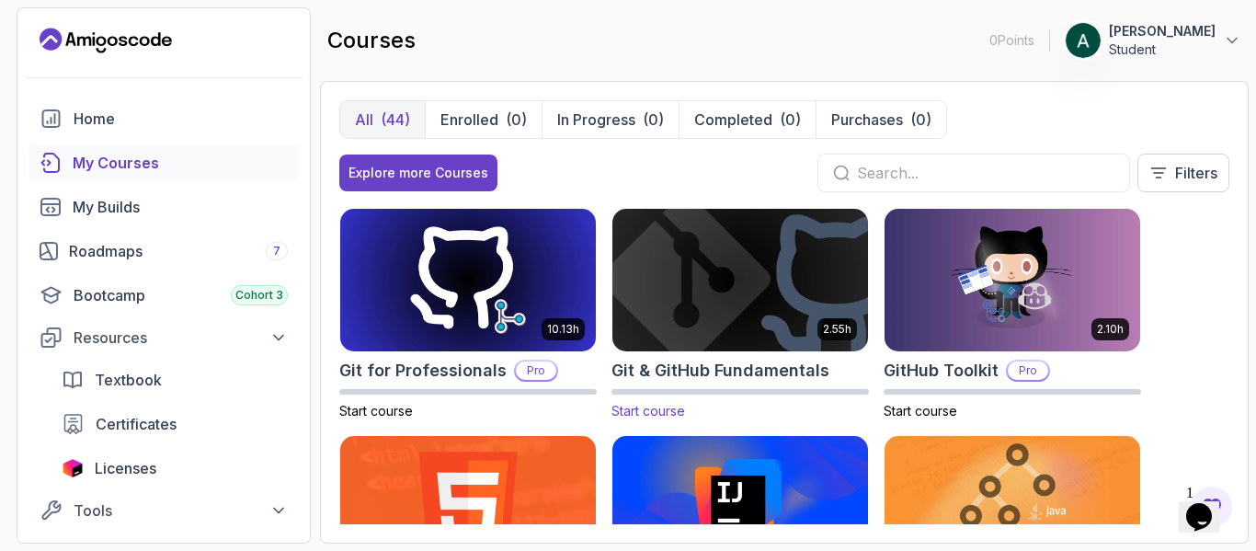
click at [680, 316] on img at bounding box center [740, 280] width 269 height 150
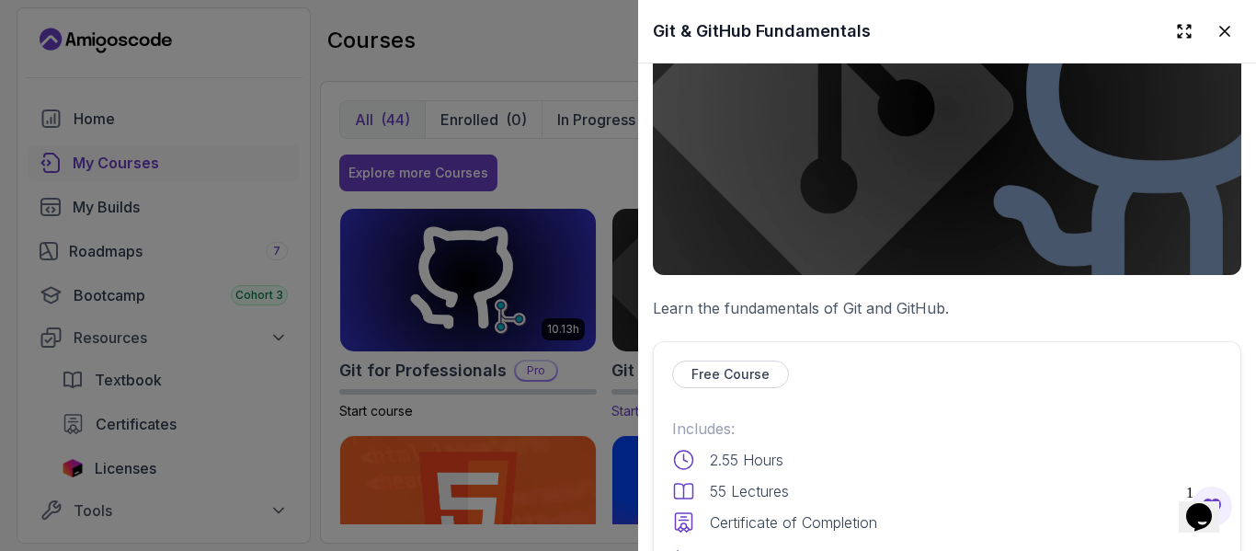
scroll to position [0, 0]
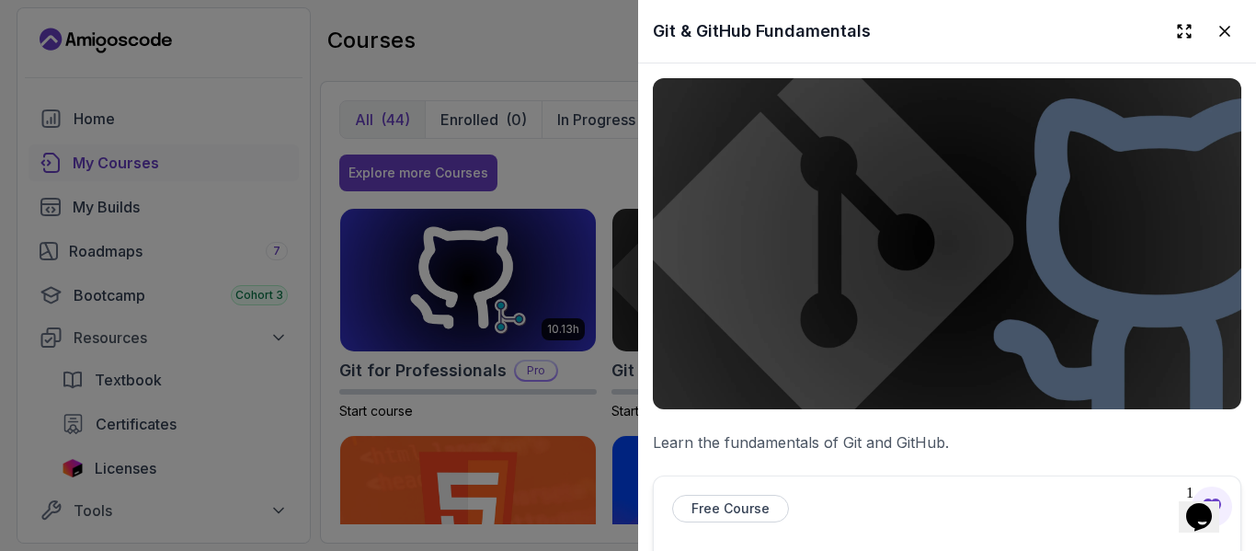
click at [461, 32] on div at bounding box center [628, 275] width 1256 height 551
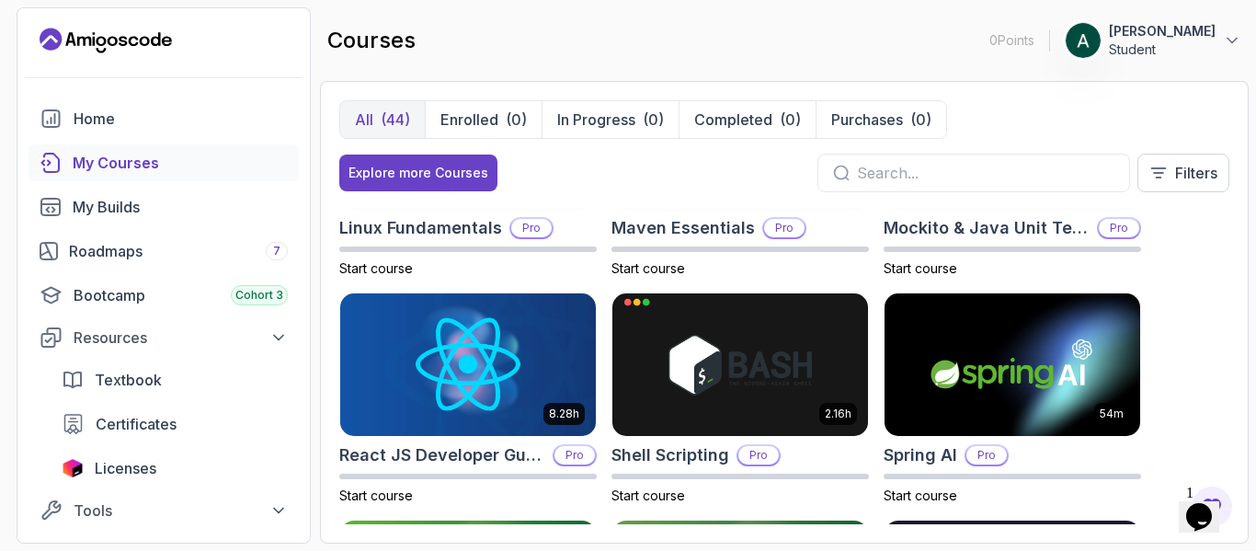
scroll to position [2418, 0]
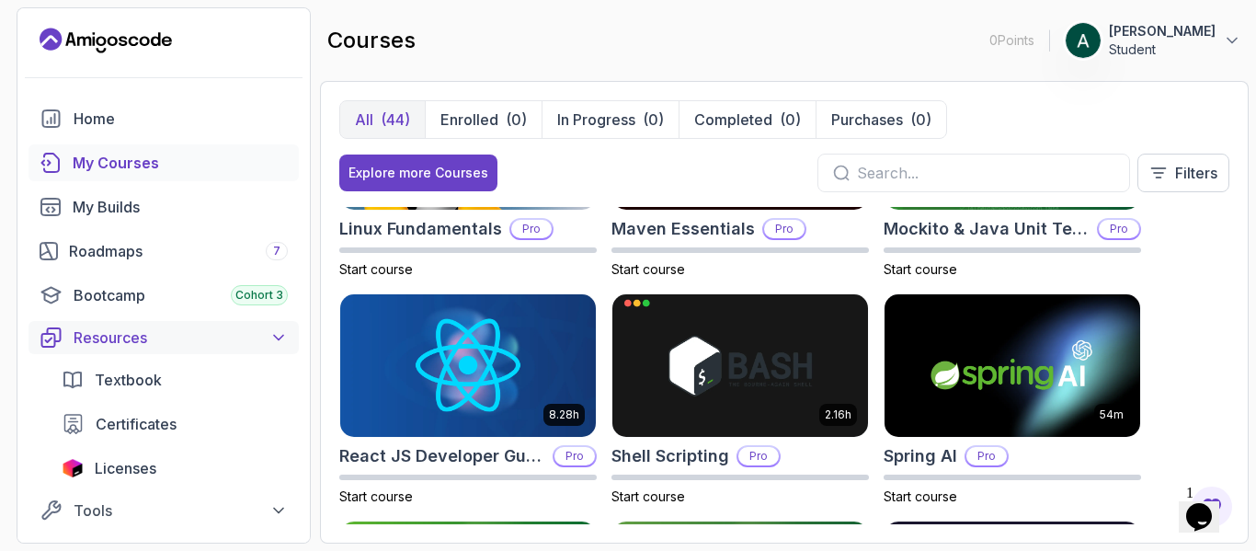
click at [267, 323] on button "Resources" at bounding box center [164, 337] width 270 height 33
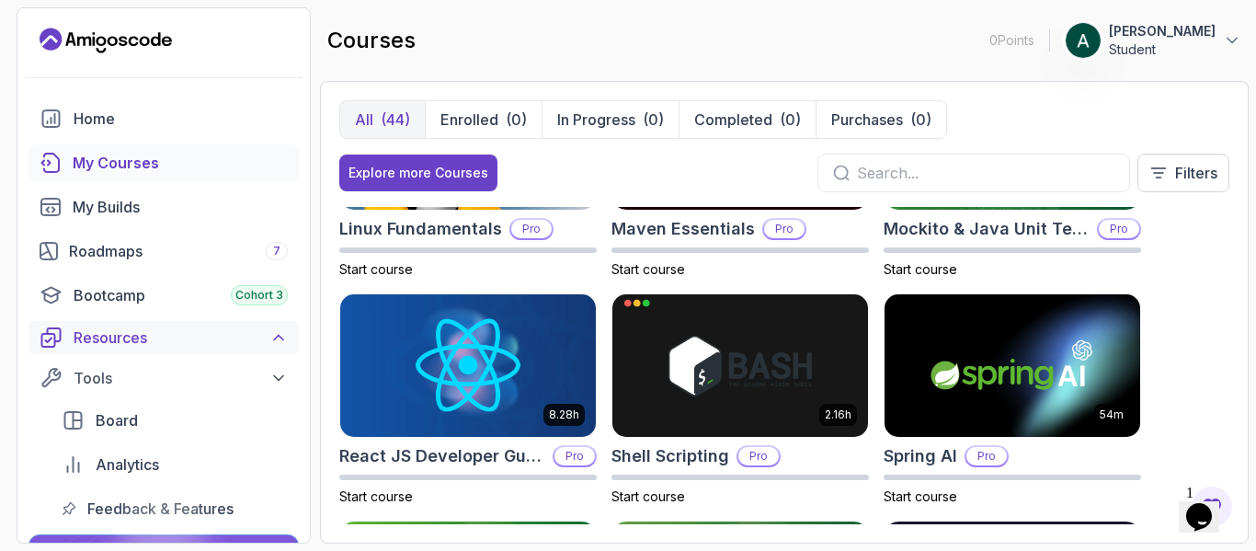
click at [267, 323] on button "Resources" at bounding box center [164, 337] width 270 height 33
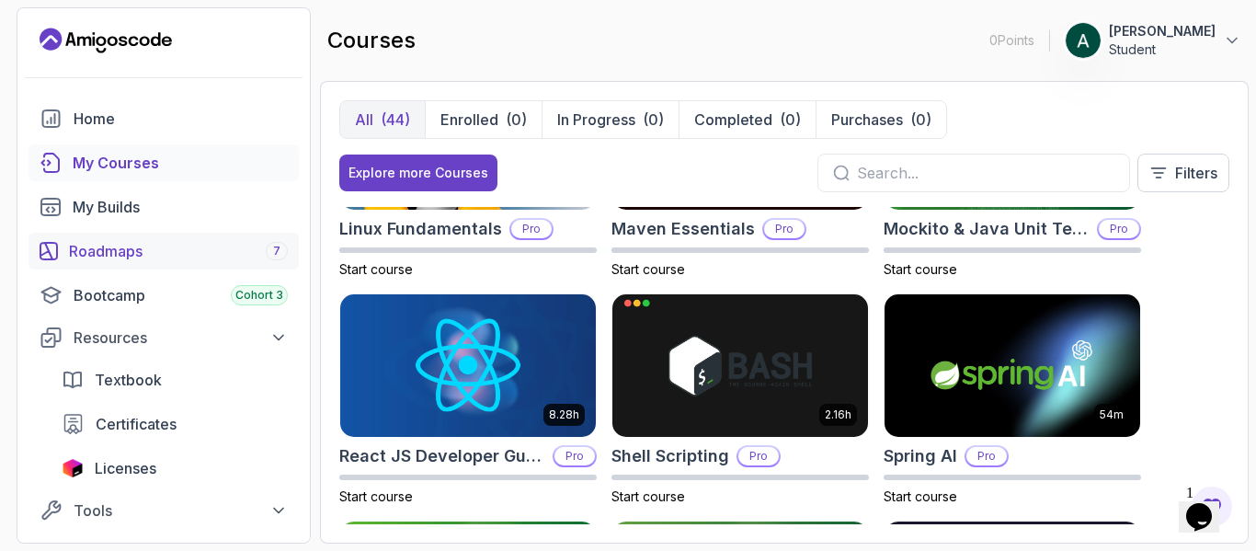
click at [252, 265] on link "Roadmaps 7" at bounding box center [164, 251] width 270 height 37
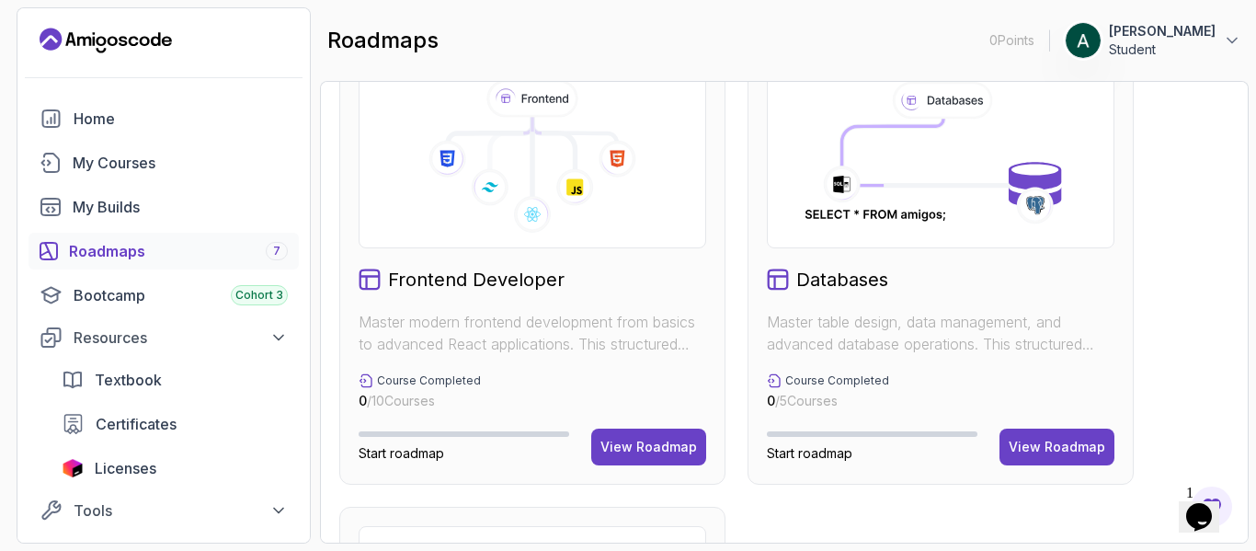
scroll to position [982, 0]
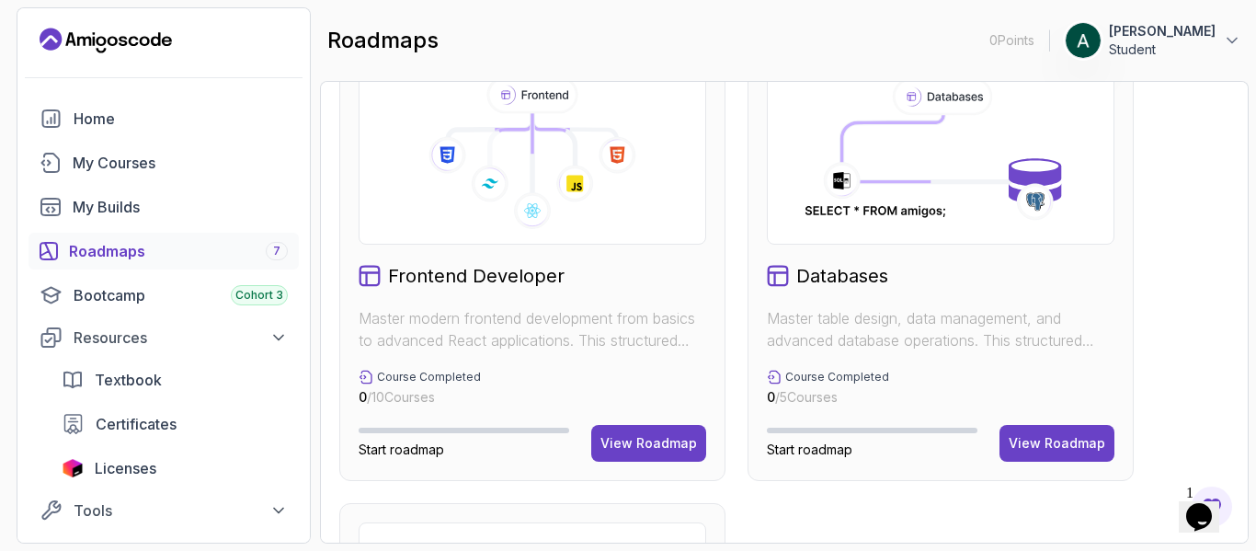
click at [627, 424] on div "Frontend Developer Master modern frontend development from basics to advanced R…" at bounding box center [532, 261] width 386 height 440
click at [646, 433] on button "View Roadmap" at bounding box center [648, 443] width 115 height 37
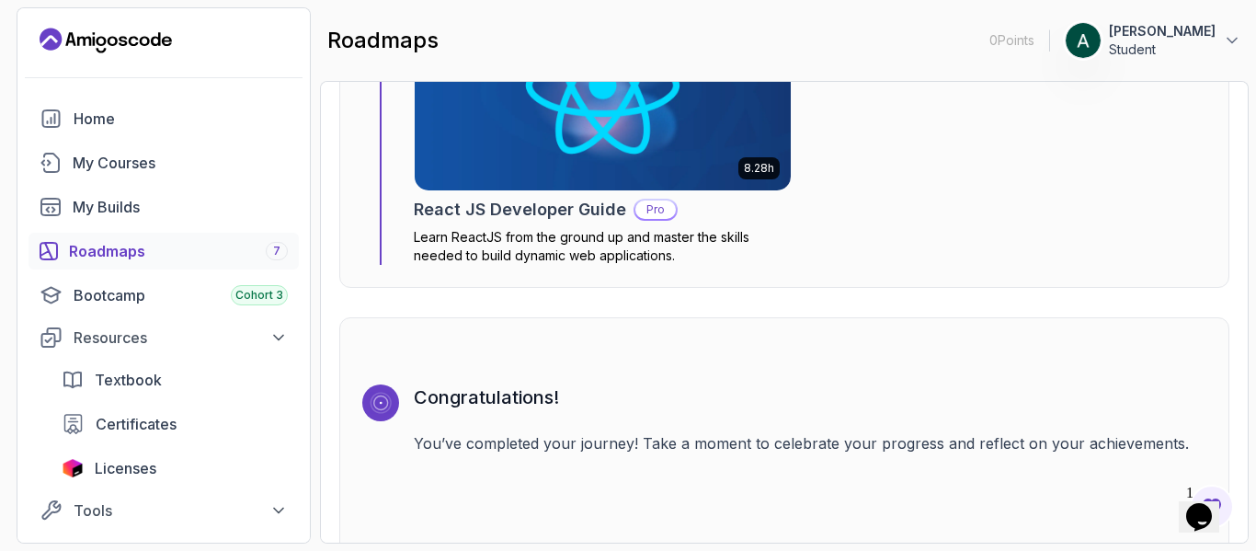
scroll to position [4881, 0]
